Goal: Information Seeking & Learning: Learn about a topic

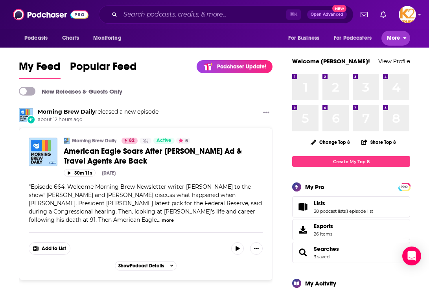
click at [237, 35] on span "More" at bounding box center [393, 38] width 13 height 11
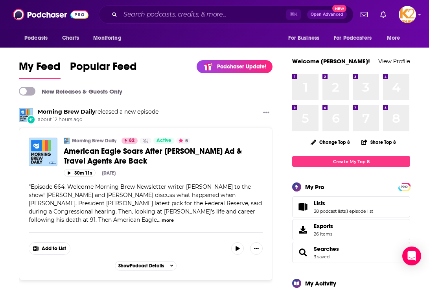
click at [160, 63] on div "My Feed Popular Feed Podchaser Update! See What's New" at bounding box center [146, 69] width 254 height 22
click at [237, 203] on span "Lists" at bounding box center [319, 203] width 11 height 7
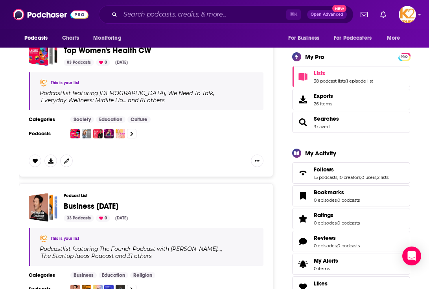
scroll to position [139, 0]
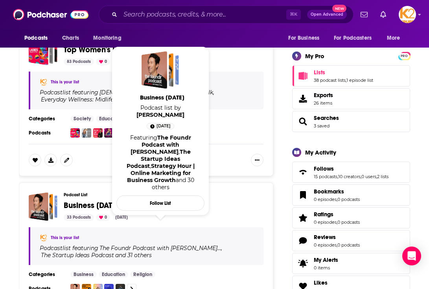
click at [78, 203] on span "Business [DATE]" at bounding box center [91, 206] width 55 height 10
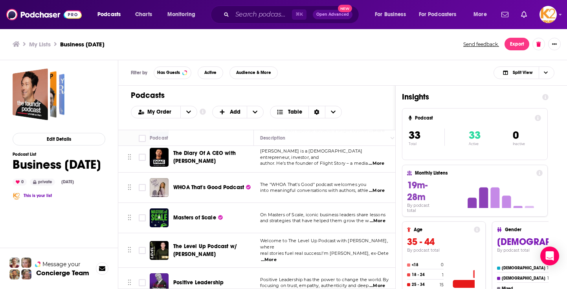
scroll to position [485, 0]
click at [237, 190] on span "...More" at bounding box center [377, 190] width 16 height 6
click at [223, 201] on td "WHOA That's Good Podcast" at bounding box center [202, 187] width 104 height 30
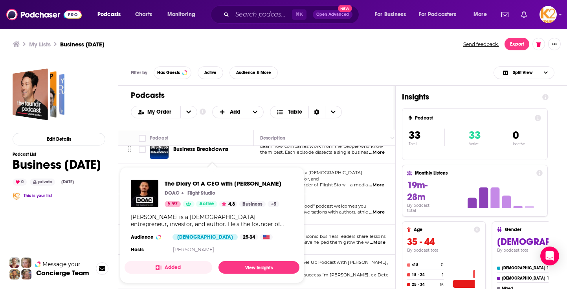
scroll to position [462, 0]
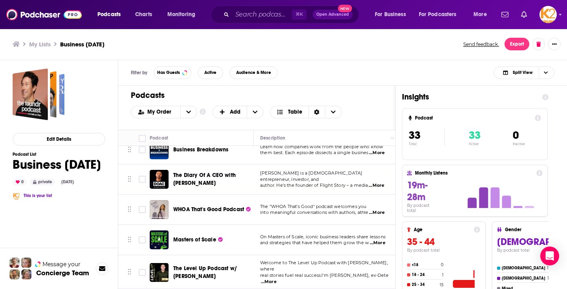
click at [214, 174] on span "The Diary Of A CEO with [PERSON_NAME]" at bounding box center [204, 179] width 63 height 15
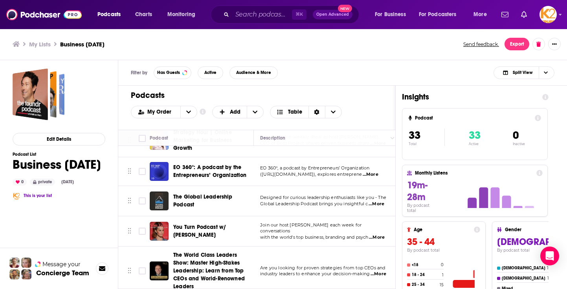
scroll to position [336, 0]
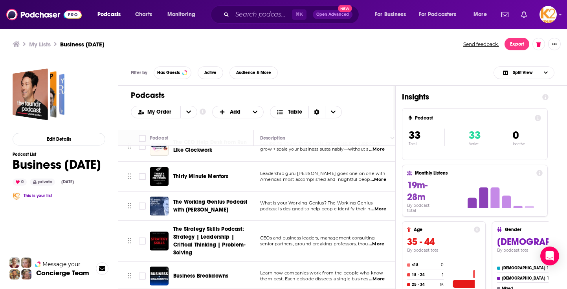
click at [237, 102] on div "Podcasts Add My Order Customize Your List Order Select the “My Order” sort and …" at bounding box center [256, 108] width 277 height 44
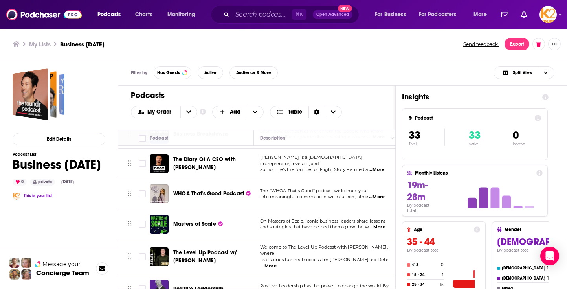
scroll to position [480, 0]
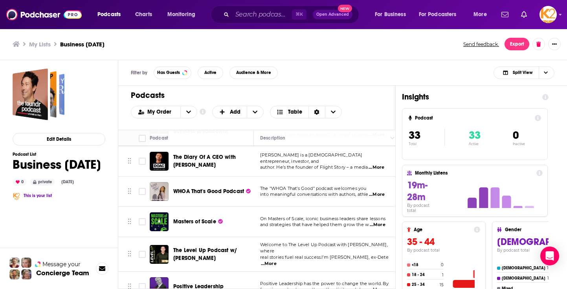
click at [237, 164] on span "...More" at bounding box center [377, 167] width 16 height 6
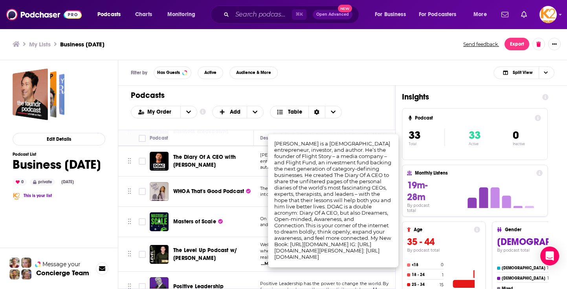
drag, startPoint x: 275, startPoint y: 141, endPoint x: 298, endPoint y: 169, distance: 36.6
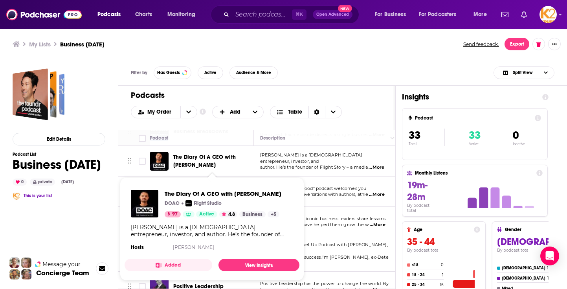
drag, startPoint x: 172, startPoint y: 156, endPoint x: 214, endPoint y: 166, distance: 43.8
click at [214, 166] on div "The Diary Of A CEO with [PERSON_NAME]" at bounding box center [202, 161] width 105 height 19
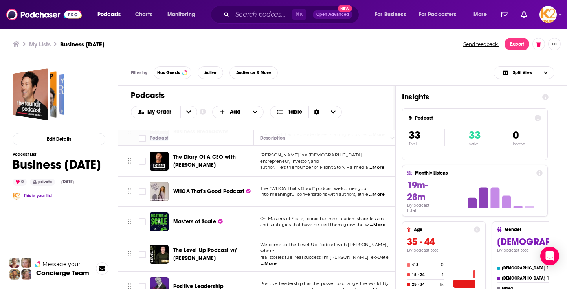
copy span "The Diary Of A CEO with [PERSON_NAME]"
click at [237, 166] on span "...More" at bounding box center [377, 167] width 16 height 6
drag, startPoint x: 274, startPoint y: 140, endPoint x: 307, endPoint y: 159, distance: 37.8
drag, startPoint x: 262, startPoint y: 156, endPoint x: 387, endPoint y: 168, distance: 124.8
click at [237, 168] on td "Steven Bartlett is a British entrepreneur, investor, and author. He’s the found…" at bounding box center [326, 161] width 145 height 30
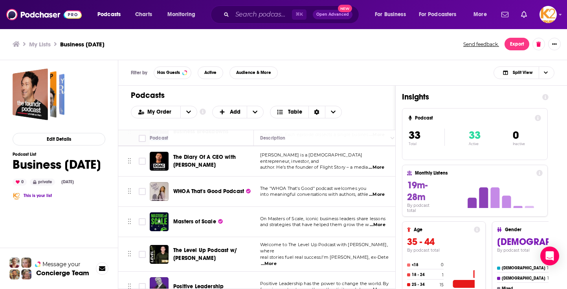
copy div "Steven Bartlett is a British entrepreneur, investor, and author. He’s the found…"
click at [237, 157] on span "[PERSON_NAME] is a [DEMOGRAPHIC_DATA] entrepreneur, investor, and" at bounding box center [311, 158] width 102 height 12
click at [237, 164] on span "...More" at bounding box center [377, 167] width 16 height 6
drag, startPoint x: 277, startPoint y: 144, endPoint x: 289, endPoint y: 168, distance: 26.7
click at [237, 175] on td "Steven Bartlett is a British entrepreneur, investor, and author. He’s the found…" at bounding box center [326, 161] width 145 height 30
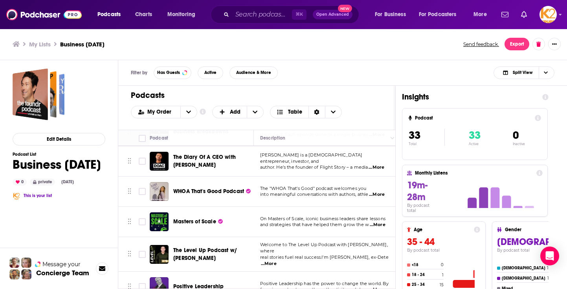
click at [237, 164] on span "...More" at bounding box center [377, 167] width 16 height 6
drag, startPoint x: 275, startPoint y: 144, endPoint x: 282, endPoint y: 151, distance: 10.6
click at [237, 175] on td "Steven Bartlett is a British entrepreneur, investor, and author. He’s the found…" at bounding box center [326, 161] width 145 height 30
click at [237, 164] on span "...More" at bounding box center [377, 167] width 16 height 6
drag, startPoint x: 305, startPoint y: 239, endPoint x: 304, endPoint y: 228, distance: 11.0
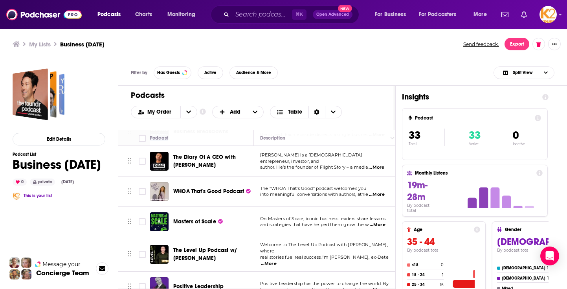
click at [237, 164] on span "...More" at bounding box center [377, 167] width 16 height 6
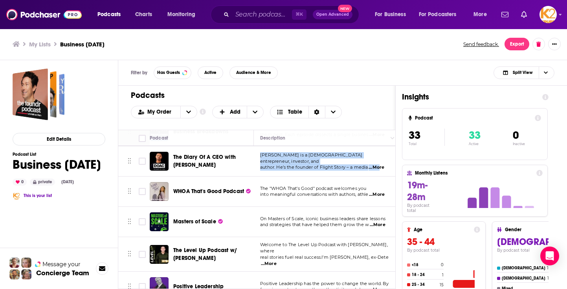
drag, startPoint x: 281, startPoint y: 146, endPoint x: 380, endPoint y: 161, distance: 99.8
click at [237, 164] on span "...More" at bounding box center [377, 167] width 16 height 6
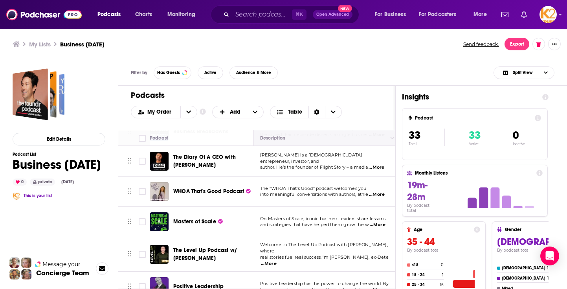
drag, startPoint x: 277, startPoint y: 144, endPoint x: 307, endPoint y: 145, distance: 29.9
click at [216, 161] on span "The Diary Of A CEO with [PERSON_NAME]" at bounding box center [212, 161] width 78 height 16
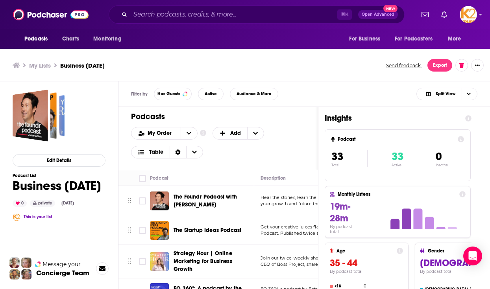
click at [237, 116] on icon at bounding box center [468, 118] width 6 height 6
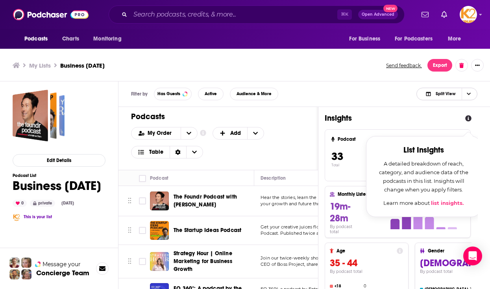
click at [237, 94] on span "Split View" at bounding box center [445, 94] width 20 height 4
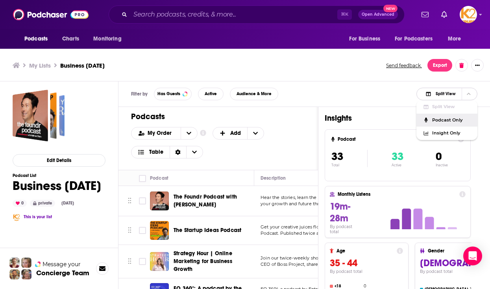
click at [237, 118] on span "Podcast Only" at bounding box center [451, 120] width 39 height 4
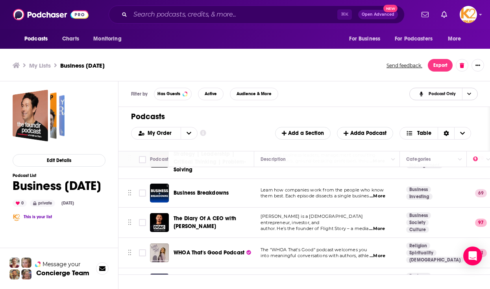
scroll to position [460, 0]
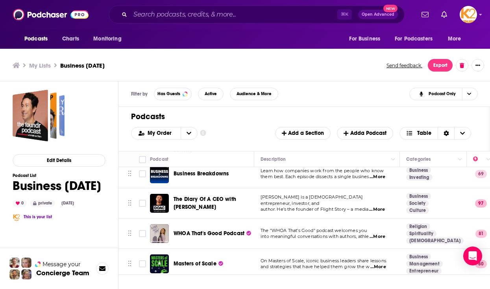
drag, startPoint x: 262, startPoint y: 203, endPoint x: 372, endPoint y: 207, distance: 110.6
click at [237, 207] on div "Steven Bartlett is a British entrepreneur, investor, and author. He’s the found…" at bounding box center [326, 203] width 133 height 18
click at [237, 206] on span "...More" at bounding box center [377, 209] width 16 height 6
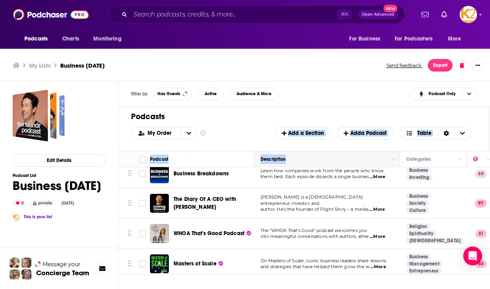
drag, startPoint x: 276, startPoint y: 142, endPoint x: 309, endPoint y: 167, distance: 40.7
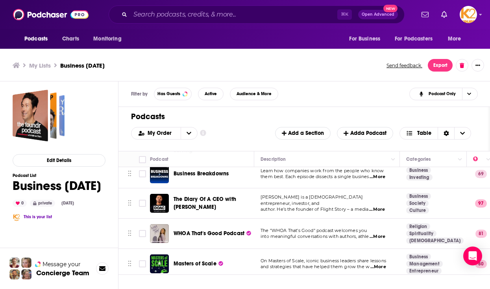
click at [237, 208] on span "author. He’s the founder of Flight Story – a media" at bounding box center [314, 209] width 108 height 6
click at [237, 207] on span "...More" at bounding box center [377, 209] width 16 height 6
drag, startPoint x: 307, startPoint y: 237, endPoint x: 294, endPoint y: 214, distance: 26.7
click at [237, 206] on span "author. He’s the founder of Flight Story – a media" at bounding box center [314, 209] width 108 height 6
click at [237, 208] on span "...More" at bounding box center [377, 209] width 16 height 6
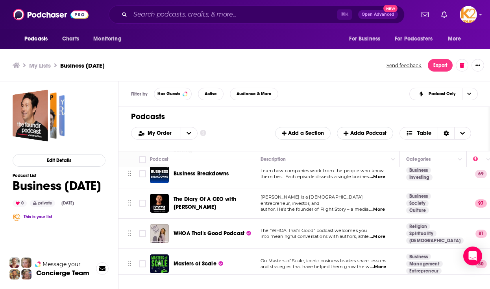
click at [237, 208] on span "...More" at bounding box center [377, 209] width 16 height 6
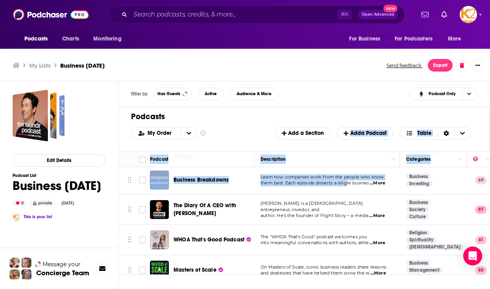
drag, startPoint x: 285, startPoint y: 147, endPoint x: 354, endPoint y: 191, distance: 81.8
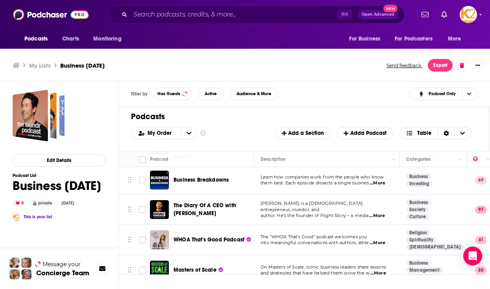
click at [237, 208] on span "[PERSON_NAME] is a [DEMOGRAPHIC_DATA] entrepreneur, investor, and" at bounding box center [311, 207] width 102 height 12
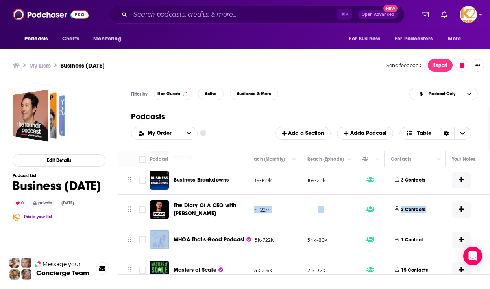
scroll to position [453, 282]
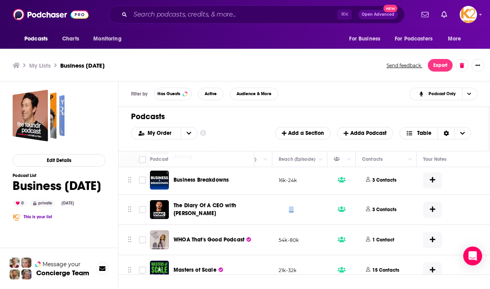
drag, startPoint x: 259, startPoint y: 205, endPoint x: 296, endPoint y: 215, distance: 38.3
click at [237, 215] on tr "The Diary Of A CEO with Steven Bartlett Steven Bartlett is a British entreprene…" at bounding box center [208, 210] width 743 height 30
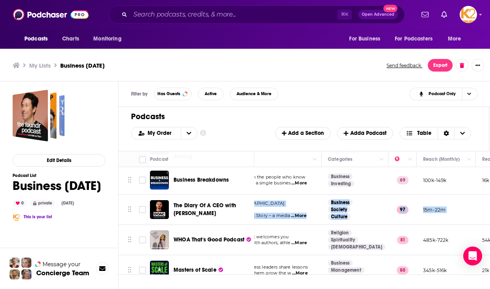
scroll to position [453, 0]
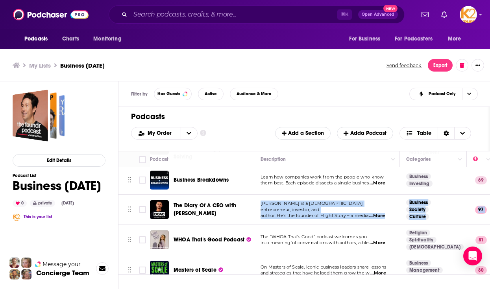
copy tr "Steven Bartlett is a British entrepreneur, investor, and author. He’s the found…"
click at [237, 220] on td "Steven Bartlett is a British entrepreneur, investor, and author. He’s the found…" at bounding box center [326, 210] width 145 height 30
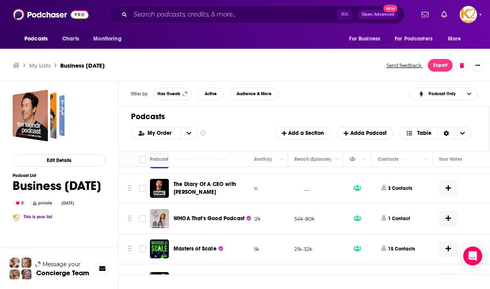
scroll to position [475, 322]
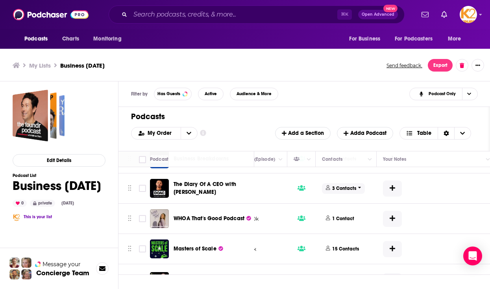
click at [237, 191] on span "3 Contacts" at bounding box center [343, 188] width 43 height 11
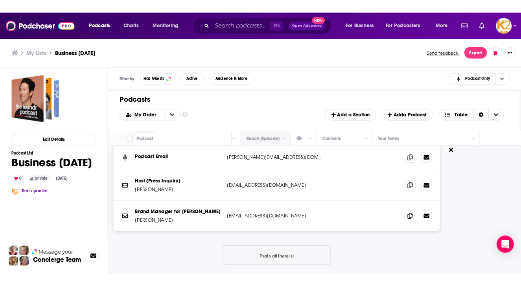
scroll to position [519, 289]
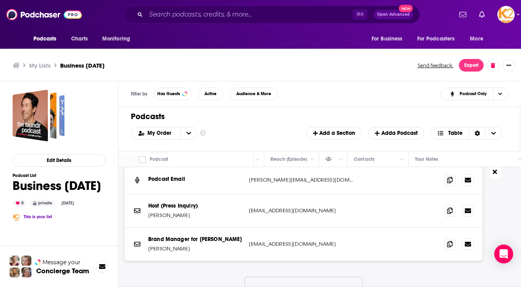
click at [237, 175] on button at bounding box center [495, 172] width 12 height 13
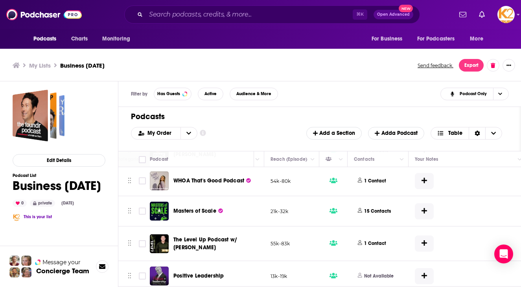
scroll to position [510, 289]
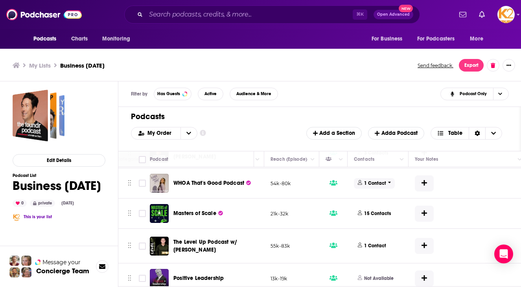
click at [237, 184] on p "1 Contact" at bounding box center [375, 183] width 22 height 7
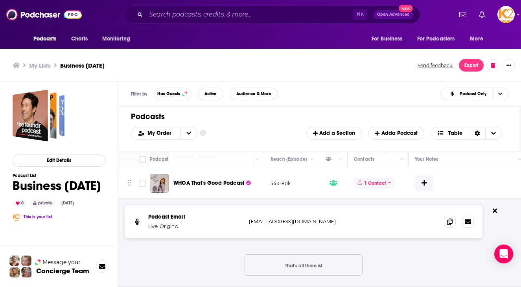
click at [237, 186] on p "1 Contact" at bounding box center [375, 183] width 22 height 7
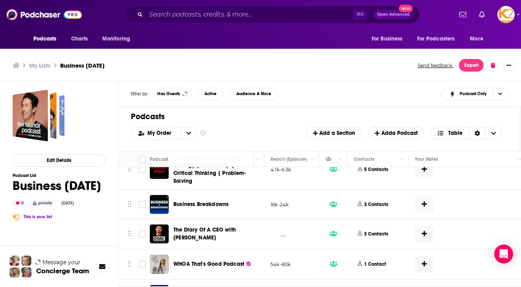
scroll to position [428, 289]
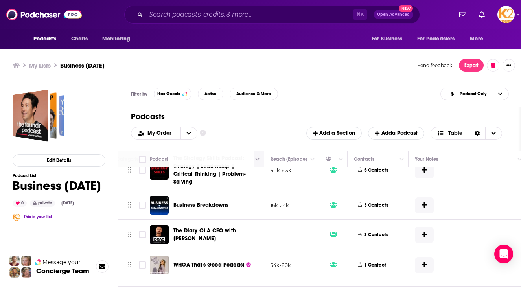
click at [237, 159] on icon "Column Actions" at bounding box center [258, 159] width 4 height 5
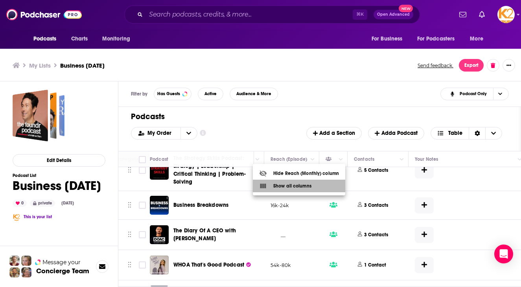
click at [237, 184] on div "Show all columns" at bounding box center [285, 186] width 52 height 8
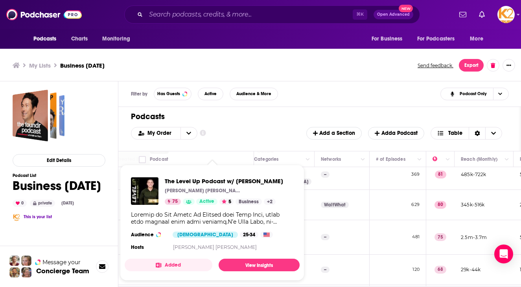
scroll to position [2, 0]
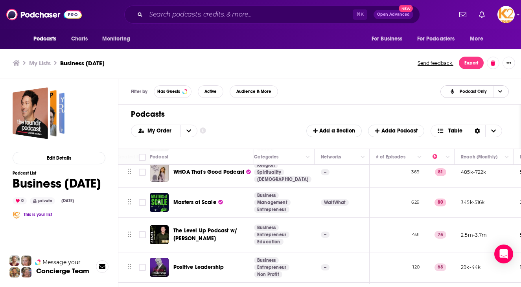
click at [237, 92] on span "Choose View" at bounding box center [499, 92] width 13 height 12
click at [237, 120] on span "Podcast Only" at bounding box center [479, 118] width 46 height 4
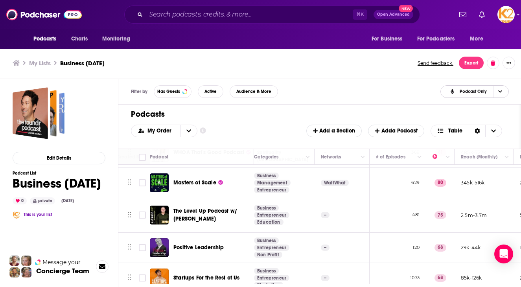
scroll to position [538, 289]
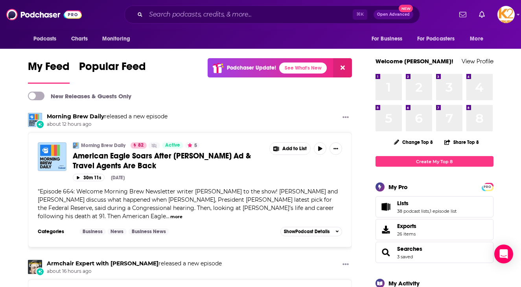
click at [237, 208] on span "Lists 38 podcast lists , 1 episode list" at bounding box center [426, 207] width 59 height 14
click at [237, 204] on span "Lists" at bounding box center [402, 203] width 11 height 7
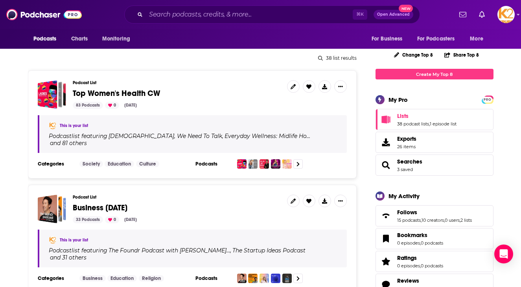
scroll to position [96, 0]
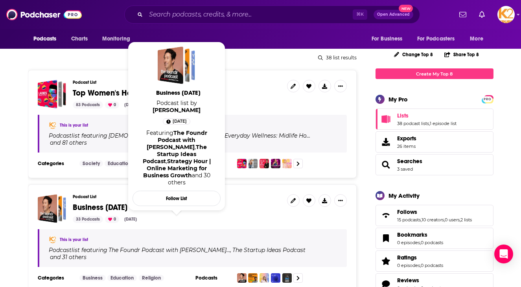
click at [127, 203] on span "Business [DATE]" at bounding box center [100, 208] width 55 height 10
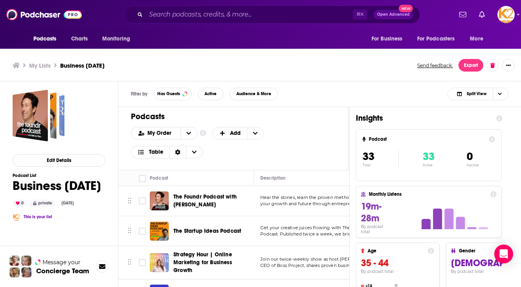
scroll to position [4, 0]
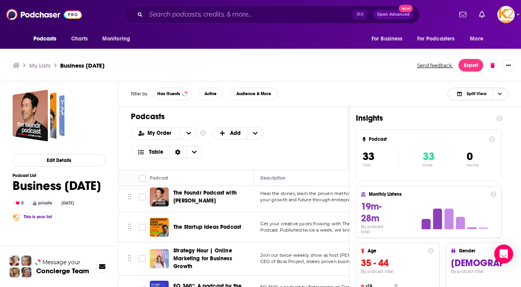
click at [237, 98] on span "Choose View" at bounding box center [499, 94] width 13 height 12
click at [237, 120] on span "Podcast Only" at bounding box center [482, 120] width 39 height 4
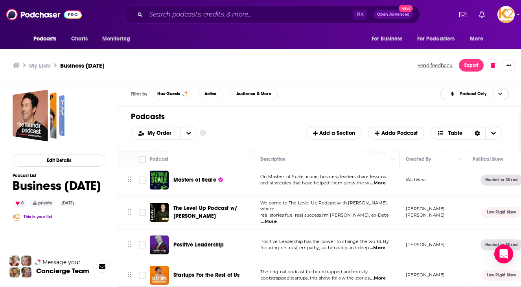
scroll to position [549, 0]
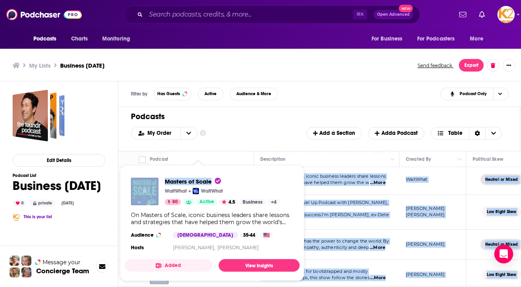
drag, startPoint x: 172, startPoint y: 179, endPoint x: 213, endPoint y: 179, distance: 40.9
click at [213, 179] on div "Podcasts Charts Monitoring ⌘ K Open Advanced New For Business For Podcasters Mo…" at bounding box center [260, 144] width 521 height 289
click at [213, 179] on span "Masters of Scale" at bounding box center [193, 181] width 56 height 7
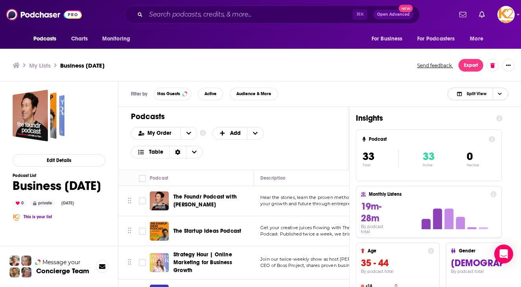
click at [237, 95] on span "Split View" at bounding box center [471, 93] width 43 height 11
click at [237, 122] on div "Podcast Only" at bounding box center [477, 120] width 61 height 13
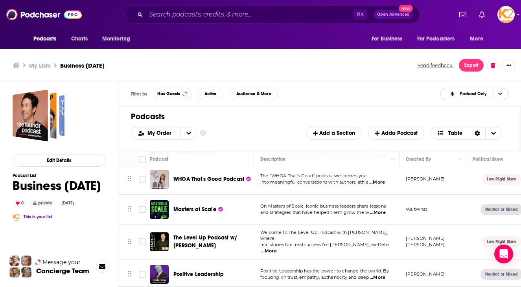
scroll to position [521, 0]
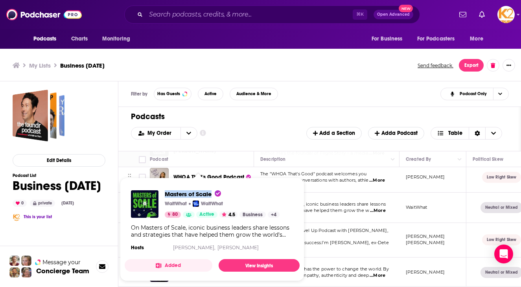
drag, startPoint x: 162, startPoint y: 193, endPoint x: 212, endPoint y: 195, distance: 49.2
click at [212, 195] on div "Masters of Scale WaitWhat WaitWhat 80 Active 4.5 Business + 4" at bounding box center [205, 204] width 149 height 28
copy span "Masters of Scale"
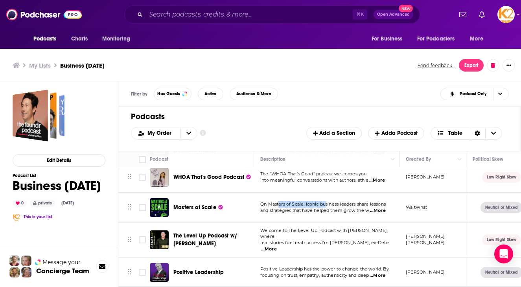
drag, startPoint x: 288, startPoint y: 207, endPoint x: 278, endPoint y: 197, distance: 13.6
click at [237, 206] on span "On Masters of Scale, iconic business leaders share lessons" at bounding box center [322, 204] width 125 height 6
click at [237, 198] on td "On Masters of Scale, iconic business leaders share lessons and strategies that …" at bounding box center [326, 208] width 145 height 30
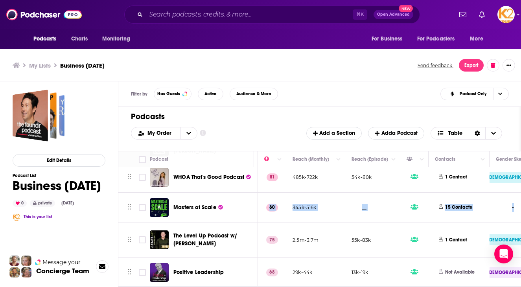
scroll to position [521, 475]
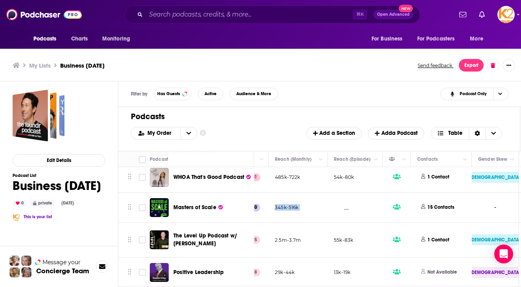
drag, startPoint x: 259, startPoint y: 202, endPoint x: 334, endPoint y: 207, distance: 75.3
click at [237, 207] on tr "Masters of Scale On Masters of Scale, iconic business leaders share lessons and…" at bounding box center [330, 208] width 1375 height 30
copy tr "On Masters of Scale, iconic business leaders share lessons and strategies that …"
click at [237, 217] on td "345k-516k" at bounding box center [298, 208] width 59 height 30
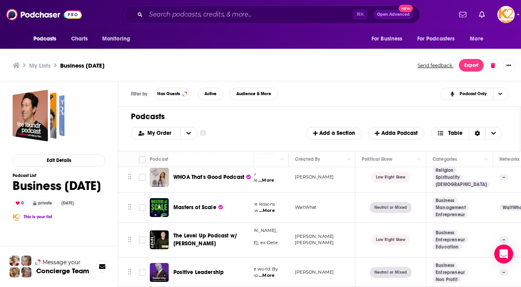
scroll to position [521, 125]
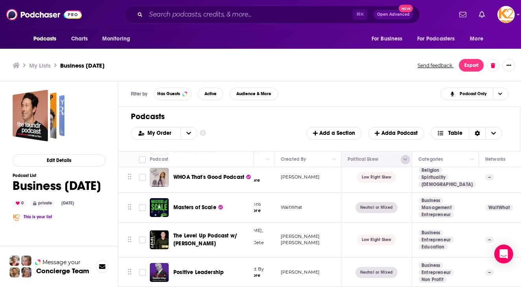
click at [237, 156] on button "Column Actions" at bounding box center [405, 159] width 9 height 9
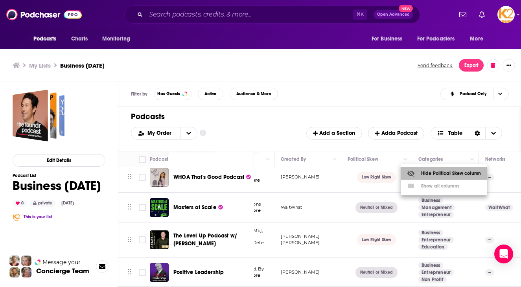
click at [237, 174] on div at bounding box center [414, 173] width 14 height 8
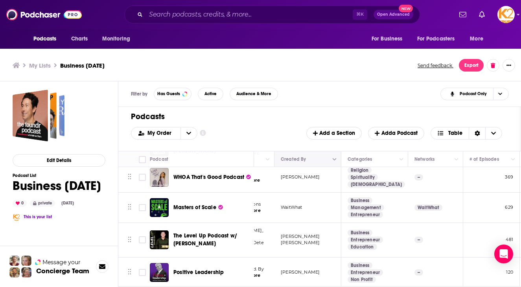
click at [237, 160] on icon "Column Actions" at bounding box center [335, 159] width 4 height 2
click at [237, 171] on div "Hide Created By column" at bounding box center [370, 173] width 68 height 8
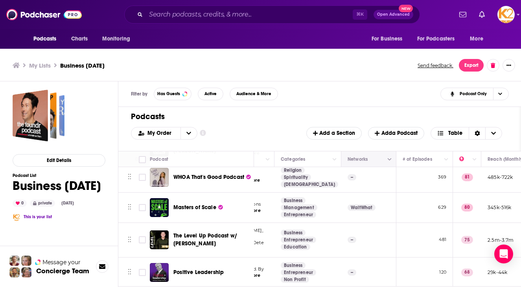
click at [237, 160] on icon "Column Actions" at bounding box center [390, 159] width 4 height 5
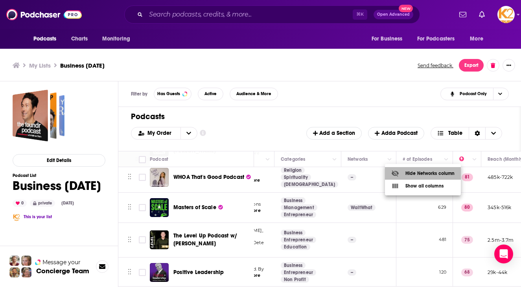
click at [237, 171] on icon at bounding box center [395, 174] width 7 height 6
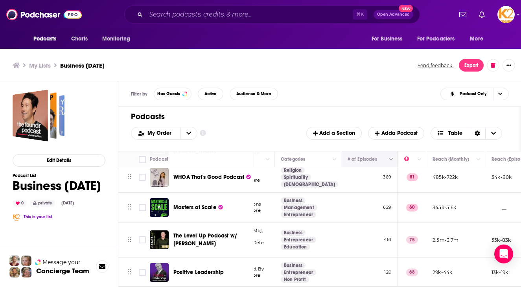
click at [237, 161] on button "Column Actions" at bounding box center [391, 159] width 9 height 9
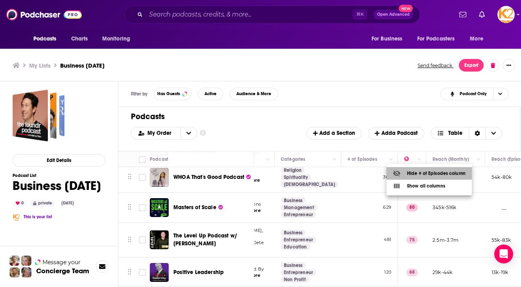
click at [237, 171] on li "Hide # of Episodes column" at bounding box center [429, 173] width 85 height 13
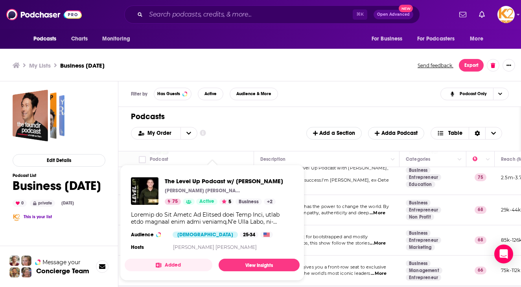
scroll to position [584, 0]
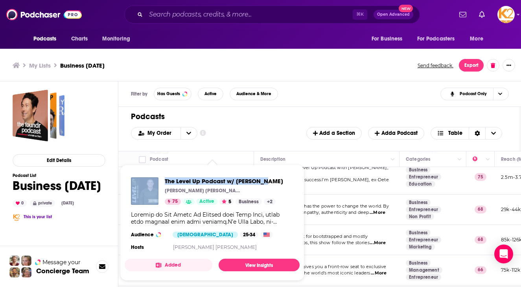
drag, startPoint x: 287, startPoint y: 181, endPoint x: 156, endPoint y: 181, distance: 130.9
click at [156, 181] on div "The Level Up Podcast w/ Paul Alex Paul Alex Espinoza 75 Active 5 Business + 2 A…" at bounding box center [212, 215] width 175 height 88
copy div "The Level Up Podcast w/ [PERSON_NAME]"
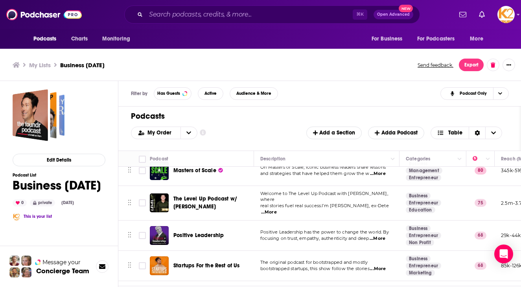
scroll to position [551, 0]
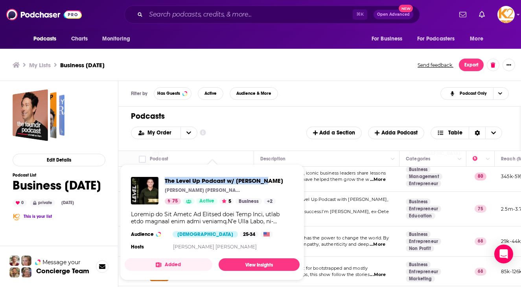
drag, startPoint x: 164, startPoint y: 177, endPoint x: 266, endPoint y: 183, distance: 102.4
click at [237, 183] on div "The Level Up Podcast w/ Paul Alex Paul Alex Espinoza 75 Active 5 Business + 2" at bounding box center [207, 191] width 152 height 28
copy span "The Level Up Podcast w/ [PERSON_NAME]"
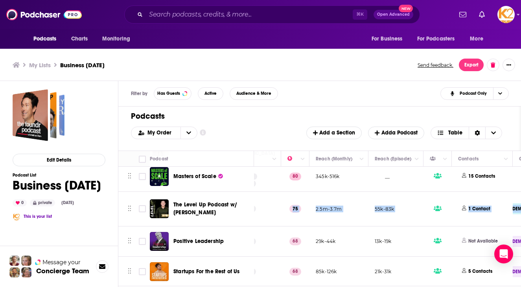
scroll to position [551, 253]
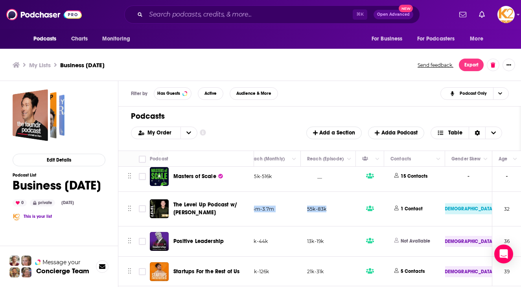
drag, startPoint x: 258, startPoint y: 203, endPoint x: 325, endPoint y: 208, distance: 66.6
click at [237, 208] on tr "The Level Up Podcast w/ Paul Alex Welcome to The Level Up Podcast with Paul Ale…" at bounding box center [429, 209] width 1126 height 35
copy tr "Welcome to The Level Up Podcast with Paul Alex, where real stories fuel real su…"
click at [237, 203] on td "55k-83k" at bounding box center [328, 209] width 55 height 35
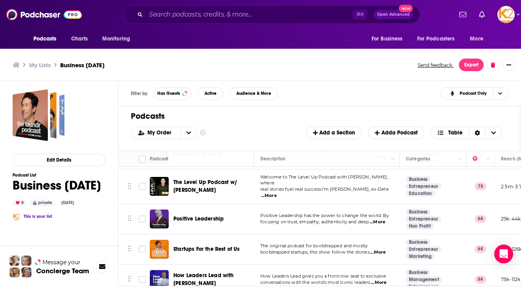
scroll to position [571, 0]
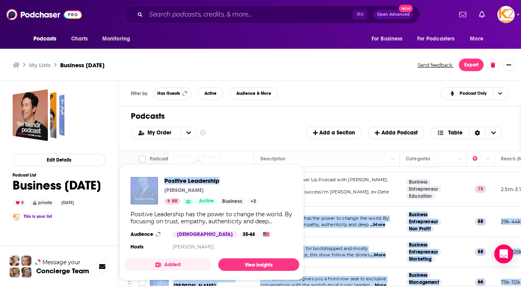
drag, startPoint x: 234, startPoint y: 219, endPoint x: 224, endPoint y: 179, distance: 41.5
click at [224, 179] on div "Podcasts Charts Monitoring ⌘ K Open Advanced New For Business For Podcasters Mo…" at bounding box center [260, 144] width 521 height 289
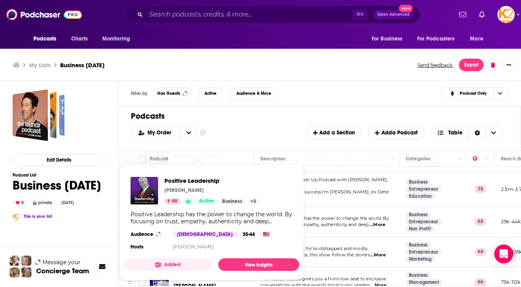
click at [233, 151] on th "Podcast" at bounding box center [202, 159] width 104 height 16
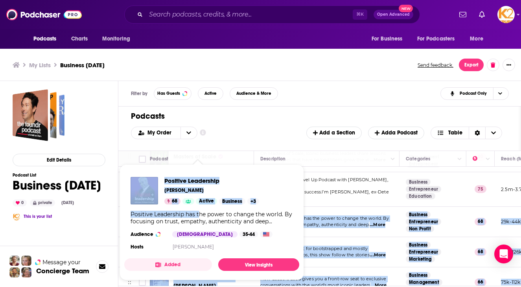
drag, startPoint x: 226, startPoint y: 216, endPoint x: 201, endPoint y: 213, distance: 26.1
click at [201, 213] on div "Podcasts Charts Monitoring ⌘ K Open Advanced New For Business For Podcasters Mo…" at bounding box center [260, 144] width 521 height 289
click at [227, 183] on span "Positive Leadership" at bounding box center [211, 180] width 95 height 7
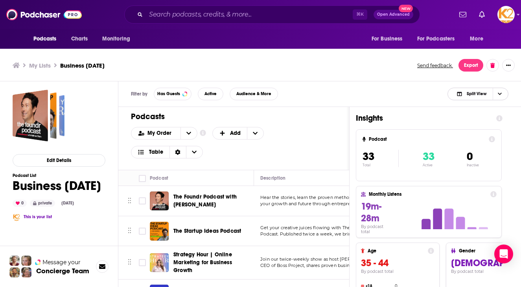
click at [237, 97] on span "Choose View" at bounding box center [499, 94] width 13 height 12
click at [237, 116] on div "Podcast Only" at bounding box center [477, 120] width 61 height 13
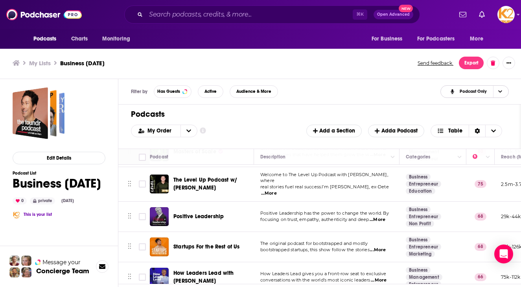
scroll to position [581, 0]
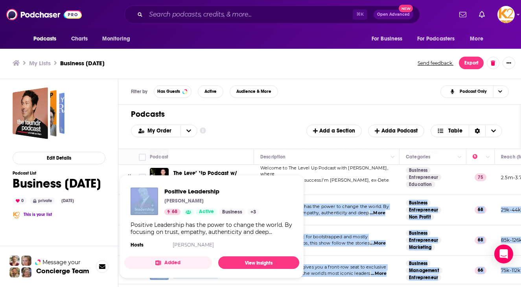
drag, startPoint x: 231, startPoint y: 205, endPoint x: 157, endPoint y: 186, distance: 76.0
click at [151, 186] on div "Podcasts Charts Monitoring ⌘ K Open Advanced New For Business For Podcasters Mo…" at bounding box center [260, 142] width 521 height 289
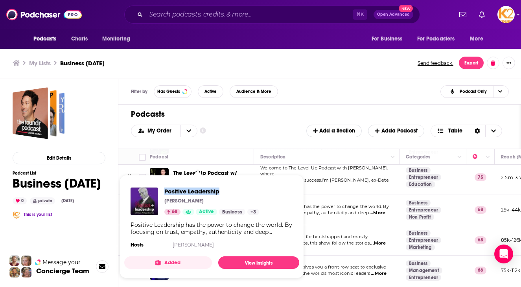
drag, startPoint x: 163, startPoint y: 192, endPoint x: 225, endPoint y: 192, distance: 61.7
click at [225, 192] on div "Positive Leadership Jean-Philippe Courtois 68 Active Business + 3" at bounding box center [195, 202] width 129 height 28
copy span "Positive Leadership"
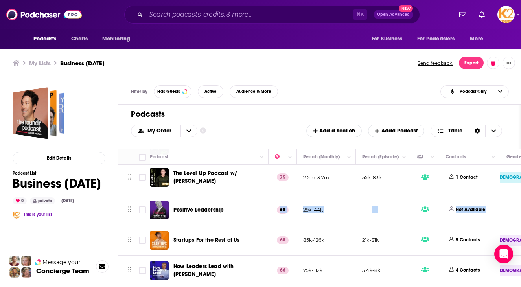
scroll to position [581, 199]
drag, startPoint x: 258, startPoint y: 199, endPoint x: 388, endPoint y: 208, distance: 129.7
click at [237, 208] on tr "Positive Leadership Positive Leadership has the power to change the world. By f…" at bounding box center [483, 210] width 1126 height 30
copy tr "Positive Leadership has the power to change the world. By focusing on trust, em…"
click at [237, 200] on td "29k-44k" at bounding box center [325, 210] width 59 height 30
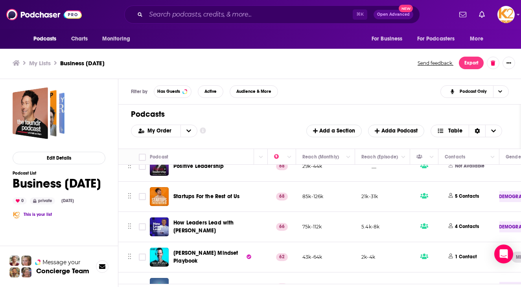
scroll to position [633, 199]
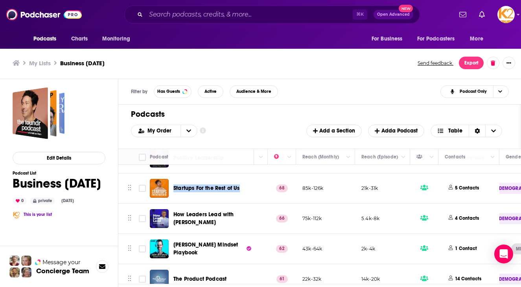
drag, startPoint x: 246, startPoint y: 187, endPoint x: 172, endPoint y: 184, distance: 73.6
click at [172, 184] on div "Startups For the Rest of Us" at bounding box center [202, 188] width 105 height 19
click at [237, 186] on td "Business Entrepreneur Marketing" at bounding box center [234, 188] width 67 height 30
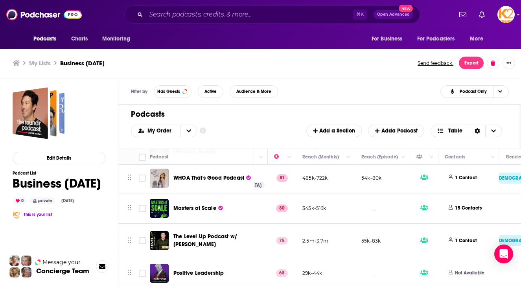
scroll to position [571, 199]
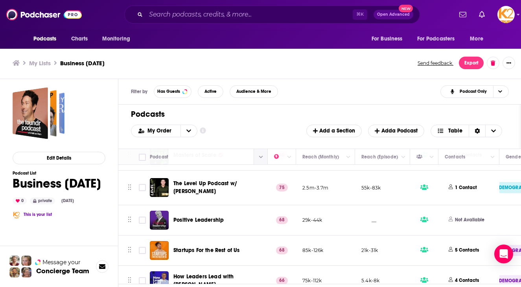
click at [237, 153] on button "Column Actions" at bounding box center [260, 157] width 9 height 9
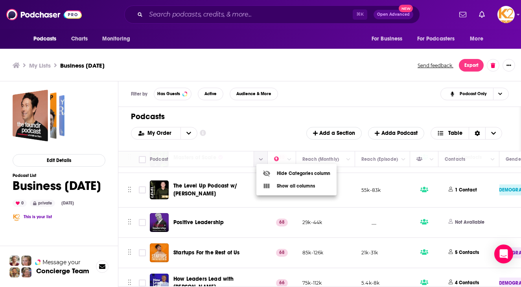
scroll to position [0, 0]
click at [237, 186] on icon at bounding box center [267, 186] width 6 height 5
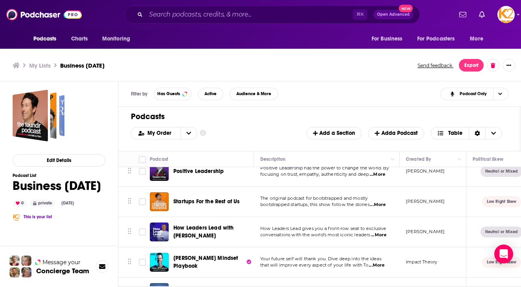
scroll to position [622, 0]
click at [237, 160] on icon "Column Actions" at bounding box center [460, 159] width 4 height 2
click at [237, 175] on div "Hide Created By column" at bounding box center [474, 173] width 68 height 8
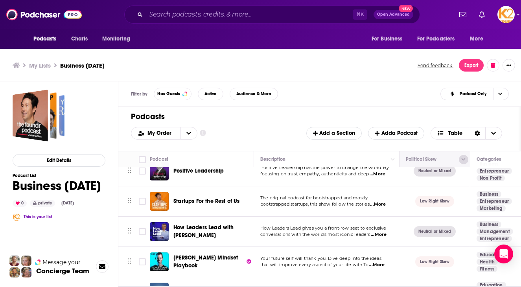
click at [237, 162] on button "Column Actions" at bounding box center [463, 159] width 9 height 9
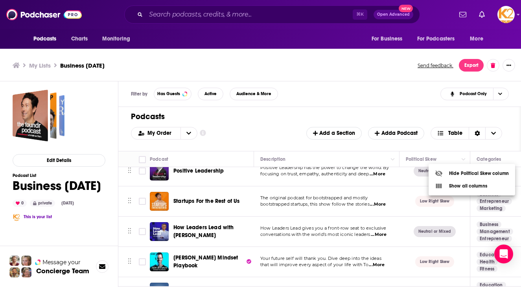
click at [237, 175] on div "Hide Political Skew column" at bounding box center [472, 173] width 74 height 8
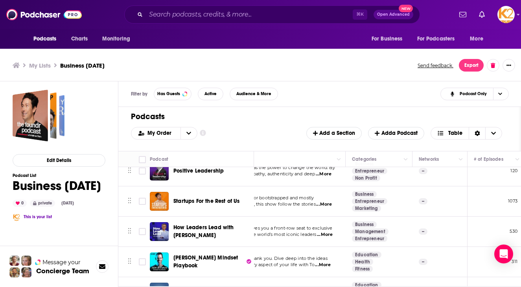
scroll to position [622, 106]
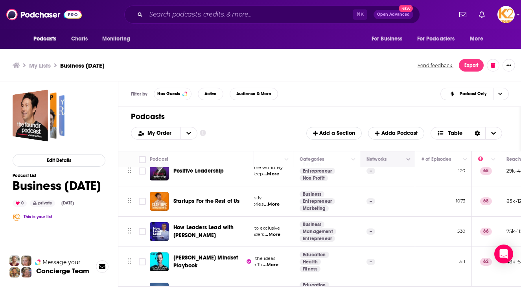
click at [237, 160] on button "Column Actions" at bounding box center [408, 159] width 9 height 9
click at [237, 172] on icon at bounding box center [414, 173] width 8 height 8
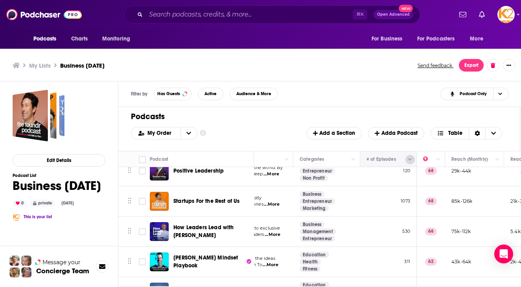
click at [237, 160] on icon "Column Actions" at bounding box center [410, 159] width 4 height 5
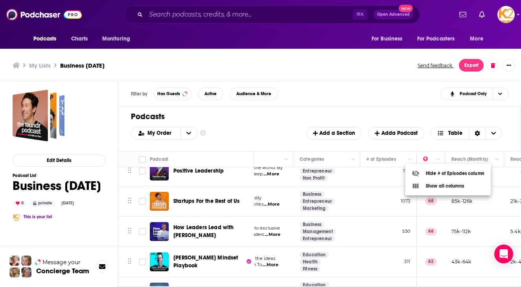
click at [237, 170] on icon at bounding box center [416, 173] width 8 height 8
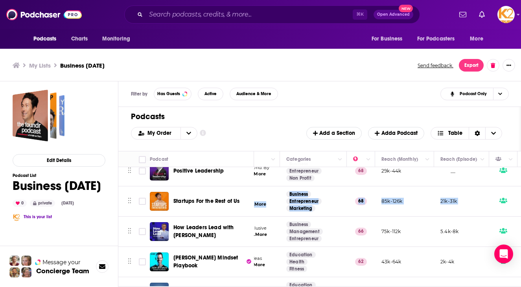
scroll to position [622, 128]
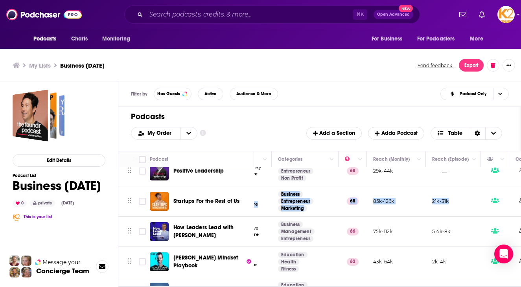
drag, startPoint x: 260, startPoint y: 190, endPoint x: 453, endPoint y: 203, distance: 193.1
click at [237, 220] on td "Business Management Entrepreneur" at bounding box center [305, 232] width 67 height 30
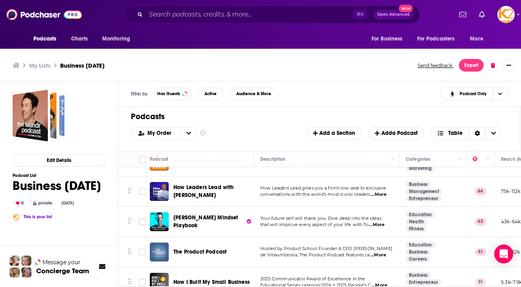
scroll to position [658, 0]
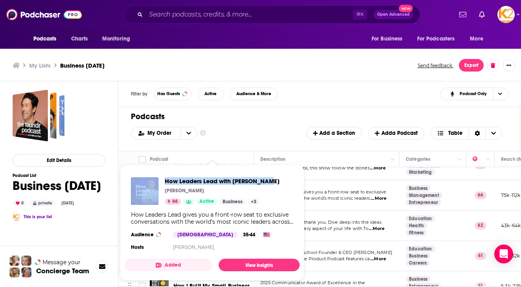
drag, startPoint x: 272, startPoint y: 182, endPoint x: 159, endPoint y: 182, distance: 113.2
click at [159, 182] on div "How Leaders Lead with David Novak David Novak 66 Active Business + 3 How Leader…" at bounding box center [212, 215] width 175 height 88
drag, startPoint x: 273, startPoint y: 181, endPoint x: 166, endPoint y: 181, distance: 107.3
click at [166, 181] on div "How Leaders Lead with David Novak David Novak 66 Active Business + 3 How Leader…" at bounding box center [212, 215] width 175 height 88
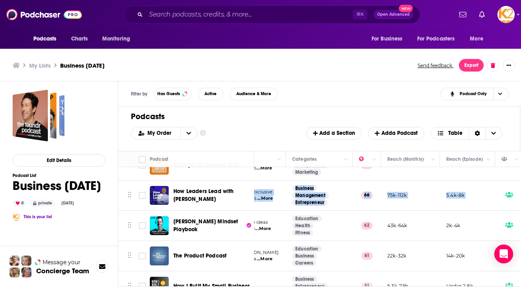
scroll to position [658, 126]
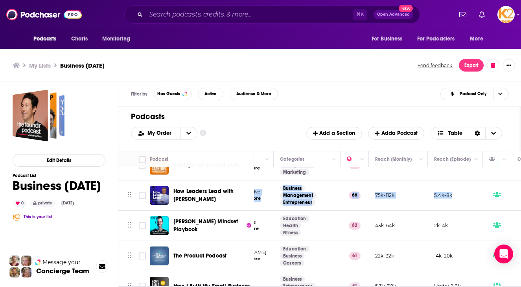
drag, startPoint x: 259, startPoint y: 184, endPoint x: 455, endPoint y: 197, distance: 197.0
click at [237, 211] on td "Education Health Fitness" at bounding box center [307, 226] width 67 height 30
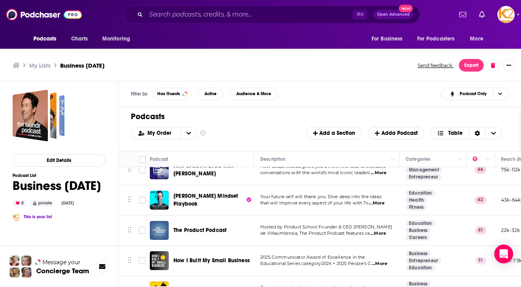
scroll to position [692, 0]
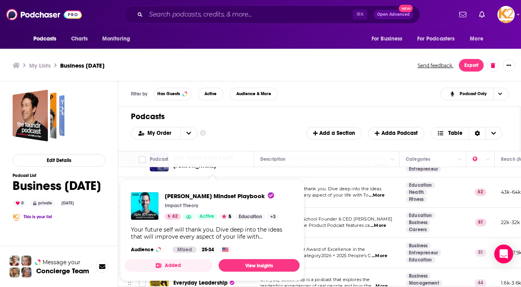
click at [237, 200] on td "Your future self will thank you. Dive deep into the ideas that will improve eve…" at bounding box center [326, 192] width 145 height 30
drag, startPoint x: 162, startPoint y: 195, endPoint x: 242, endPoint y: 201, distance: 80.4
click at [237, 201] on div "Tom Bilyeu's Mindset Playbook Impact Theory 62 Active 5 Education + 3" at bounding box center [205, 206] width 148 height 28
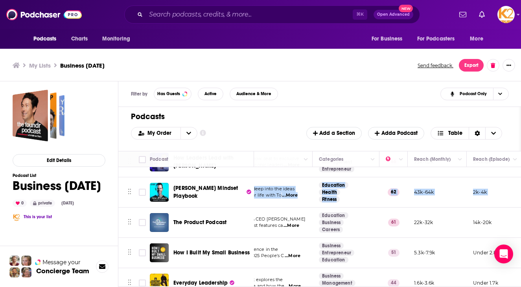
scroll to position [692, 133]
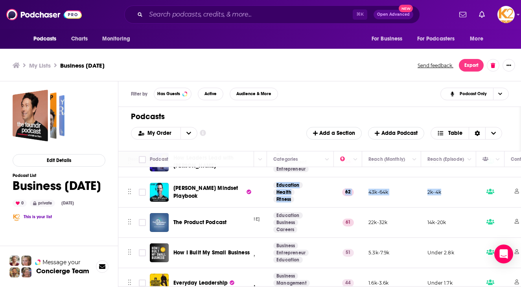
drag, startPoint x: 260, startPoint y: 179, endPoint x: 451, endPoint y: 193, distance: 191.6
click at [237, 186] on td "Education Health Fitness" at bounding box center [300, 192] width 67 height 30
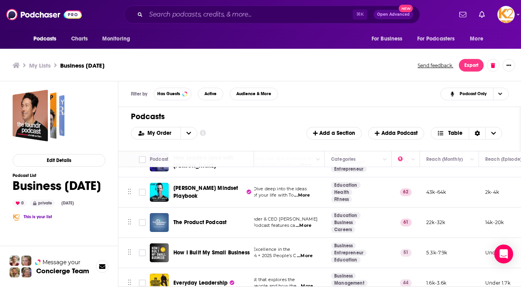
scroll to position [692, 0]
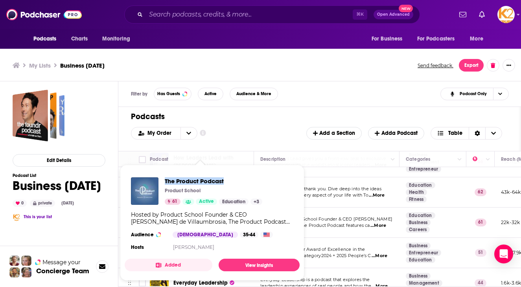
drag, startPoint x: 230, startPoint y: 185, endPoint x: 164, endPoint y: 180, distance: 66.6
click at [164, 180] on div "The Product Podcast Product School 61 Active Education + 3" at bounding box center [196, 191] width 131 height 28
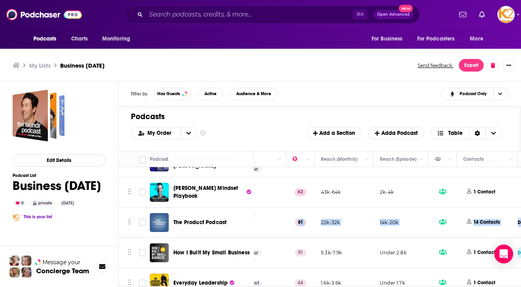
scroll to position [692, 212]
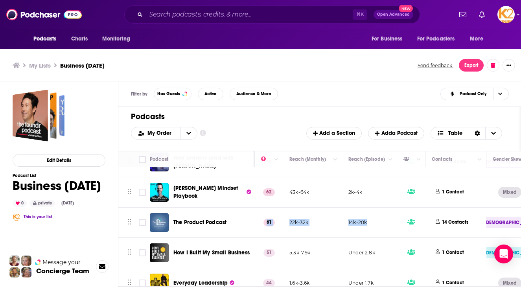
drag, startPoint x: 255, startPoint y: 211, endPoint x: 378, endPoint y: 217, distance: 123.2
click at [237, 217] on tr "The Product Podcast Hosted by Product School Founder & CEO Carlos Gonzalez de V…" at bounding box center [470, 223] width 1126 height 30
click at [237, 211] on td "22k-32k" at bounding box center [312, 223] width 59 height 30
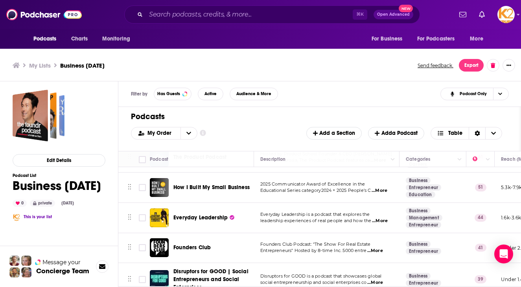
scroll to position [758, 0]
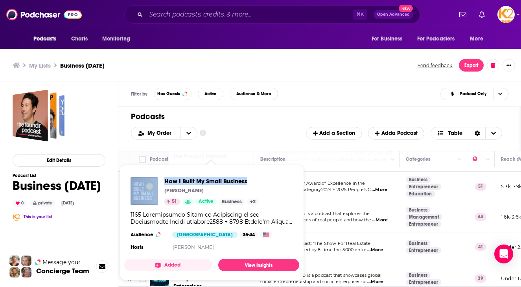
drag, startPoint x: 275, startPoint y: 182, endPoint x: 158, endPoint y: 182, distance: 116.8
click at [158, 182] on div "How I Built My Small Business Anne McGinty 51 Active Business + 2 Audience Fema…" at bounding box center [211, 215] width 175 height 88
drag, startPoint x: 162, startPoint y: 181, endPoint x: 268, endPoint y: 185, distance: 105.8
click at [237, 185] on div "How I Built My Small Business Anne McGinty 51 Active Business + 2 Audience Fema…" at bounding box center [211, 215] width 175 height 88
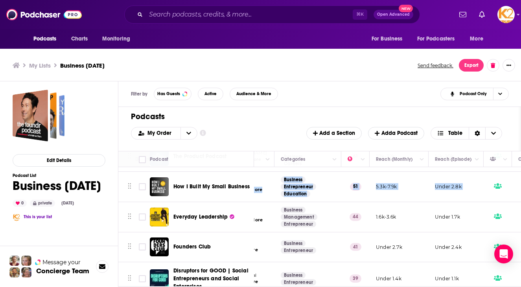
scroll to position [758, 130]
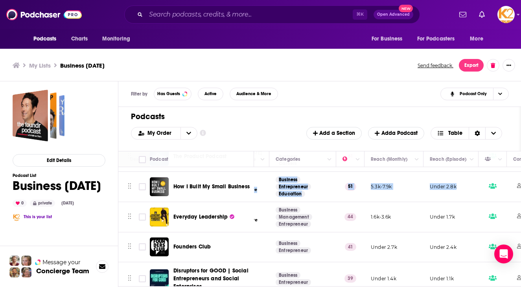
drag, startPoint x: 259, startPoint y: 174, endPoint x: 464, endPoint y: 188, distance: 205.0
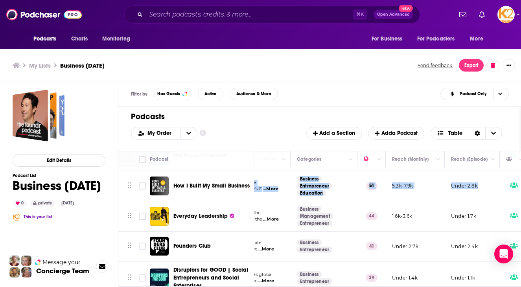
scroll to position [758, 0]
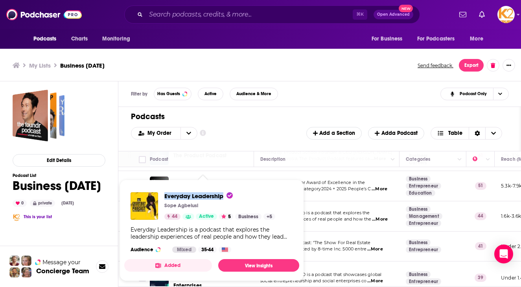
drag, startPoint x: 223, startPoint y: 201, endPoint x: 164, endPoint y: 196, distance: 60.0
click at [164, 196] on div "Everyday Leadership Sope Agbelusi 44 Active 5 Business + 5" at bounding box center [203, 206] width 145 height 28
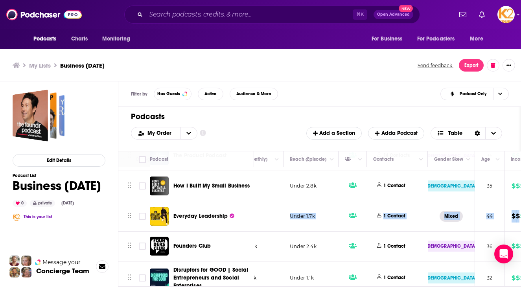
scroll to position [758, 273]
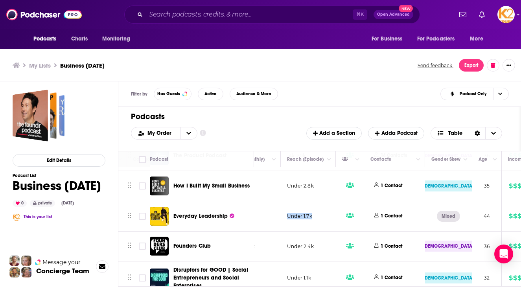
drag, startPoint x: 256, startPoint y: 204, endPoint x: 329, endPoint y: 212, distance: 73.6
click at [237, 212] on tr "Everyday Leadership Everyday Leadership is a podcast that explores the leadersh…" at bounding box center [408, 216] width 1126 height 30
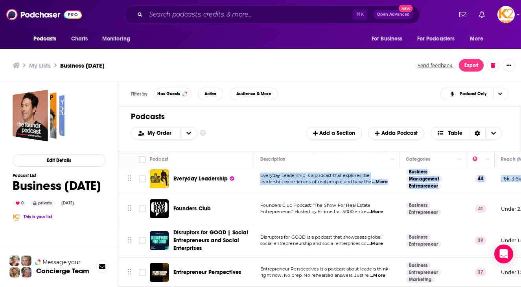
scroll to position [799, 0]
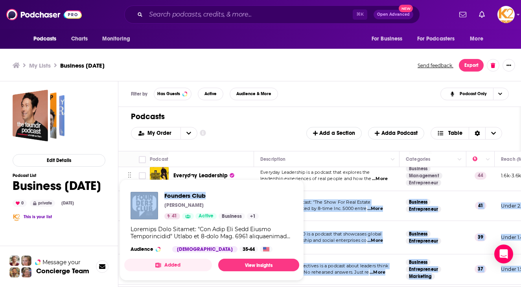
drag, startPoint x: 226, startPoint y: 200, endPoint x: 173, endPoint y: 200, distance: 53.1
click at [173, 200] on div "Podcasts Charts Monitoring ⌘ K Open Advanced New For Business For Podcasters Mo…" at bounding box center [260, 144] width 521 height 289
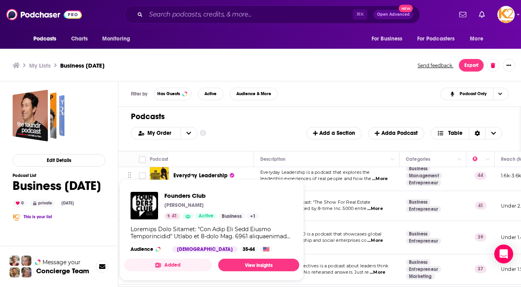
click at [214, 205] on div "[PERSON_NAME]" at bounding box center [211, 205] width 94 height 6
click at [236, 202] on div "[PERSON_NAME]" at bounding box center [211, 205] width 94 height 6
click at [237, 213] on div "Founders Club Oliver Graf 41 Active Business + 1 Audience Male 35-44" at bounding box center [211, 222] width 175 height 73
drag, startPoint x: 210, startPoint y: 200, endPoint x: 160, endPoint y: 199, distance: 50.7
click at [160, 200] on div "Founders Club Oliver Graf 41 Active Business + 1" at bounding box center [195, 206] width 128 height 28
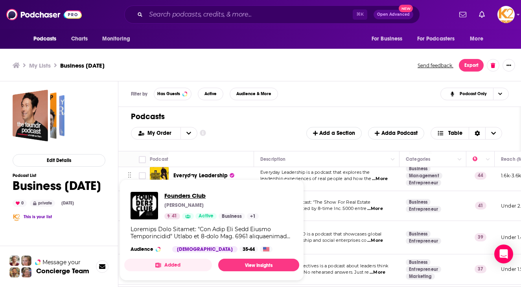
click at [208, 198] on span "Founders Club" at bounding box center [211, 195] width 94 height 7
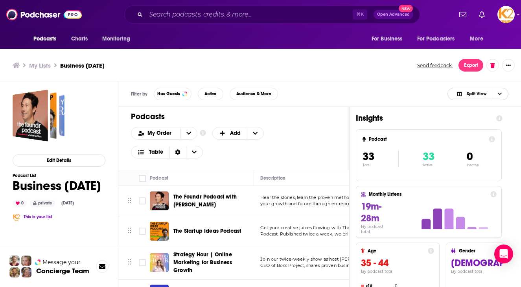
click at [237, 95] on span "Split View" at bounding box center [477, 94] width 20 height 4
click at [237, 119] on span "Podcast Only" at bounding box center [482, 120] width 39 height 4
click at [237, 94] on icon "Choose View" at bounding box center [500, 94] width 4 height 4
click at [237, 116] on div "Podcast Only" at bounding box center [477, 120] width 61 height 13
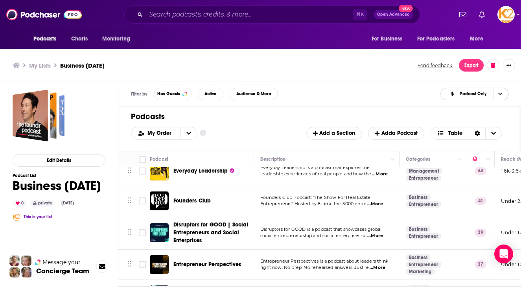
scroll to position [811, 0]
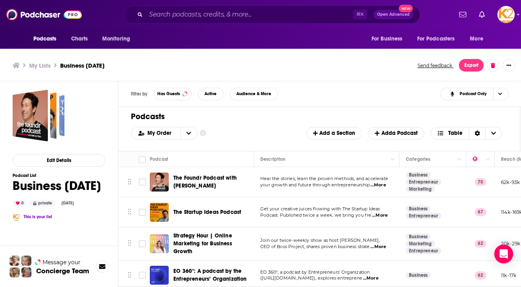
scroll to position [817, 0]
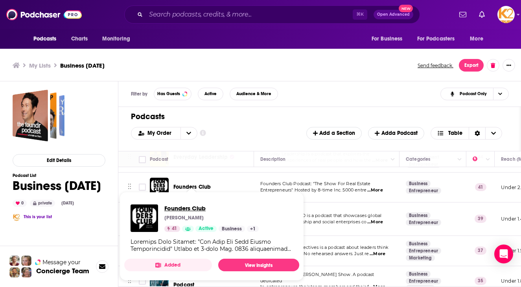
drag, startPoint x: 211, startPoint y: 206, endPoint x: 250, endPoint y: 208, distance: 38.6
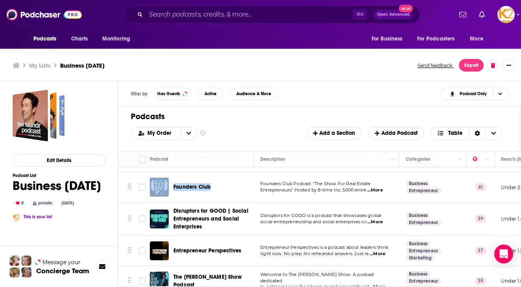
drag, startPoint x: 220, startPoint y: 180, endPoint x: 168, endPoint y: 180, distance: 51.9
click at [168, 180] on div "Founders Club" at bounding box center [202, 187] width 105 height 19
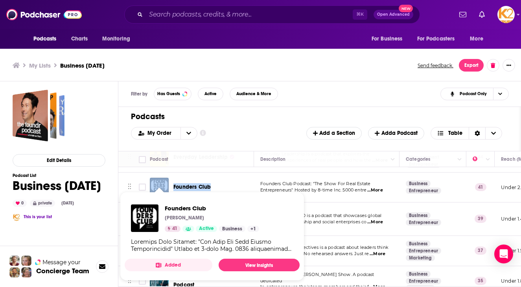
copy div "Founders Club"
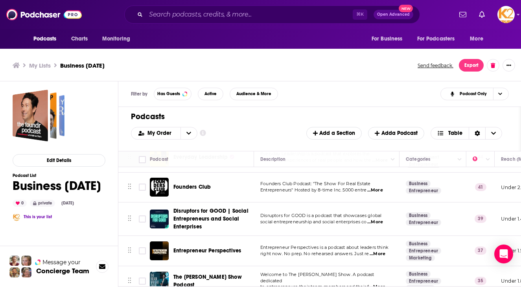
click at [278, 181] on span "Founders Club Podcast: "The Show For Real Estate" at bounding box center [315, 184] width 110 height 6
drag, startPoint x: 271, startPoint y: 181, endPoint x: 289, endPoint y: 181, distance: 18.1
click at [291, 181] on span "Founders Club Podcast: "The Show For Real Estate" at bounding box center [315, 184] width 110 height 6
click at [256, 180] on td "Founders Club Podcast: "The Show For Real Estate Entrepreneurs" Hosted by 8-tim…" at bounding box center [326, 188] width 145 height 30
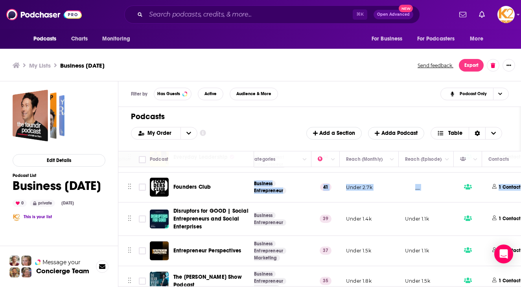
scroll to position [817, 165]
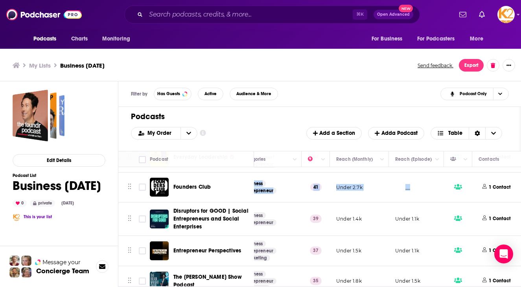
drag, startPoint x: 258, startPoint y: 179, endPoint x: 416, endPoint y: 186, distance: 157.4
click at [416, 186] on tr "Founders Club Founders Club Podcast: "The Show For Real Estate Entrepreneurs" H…" at bounding box center [517, 188] width 1126 height 30
copy tr "Founders Club Podcast: "The Show For Real Estate Entrepreneurs" Hosted by 8-tim…"
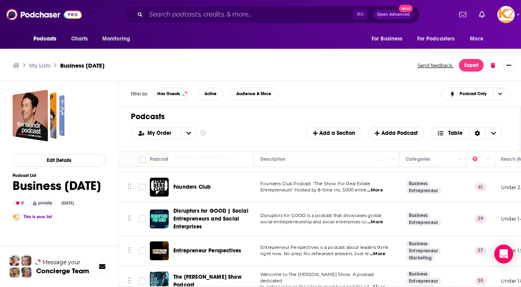
click at [215, 188] on div "Founders Club" at bounding box center [214, 187] width 82 height 19
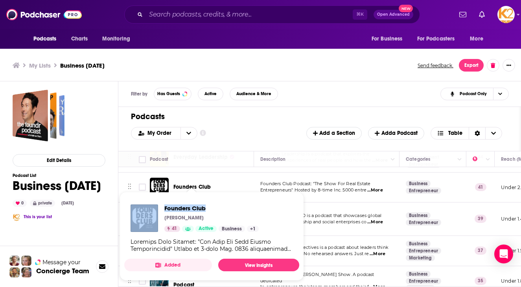
drag, startPoint x: 162, startPoint y: 207, endPoint x: 221, endPoint y: 208, distance: 59.0
click at [221, 208] on div "Founders Club Oliver Graf 41 Active Business + 1" at bounding box center [195, 218] width 128 height 28
copy div "Founders Club"
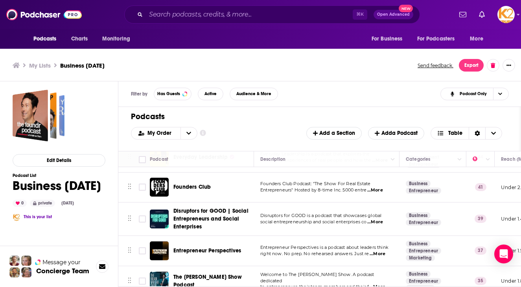
click at [245, 230] on td "Disruptors for GOOD | Social Entrepreneurs and Social Enterprises" at bounding box center [202, 219] width 104 height 33
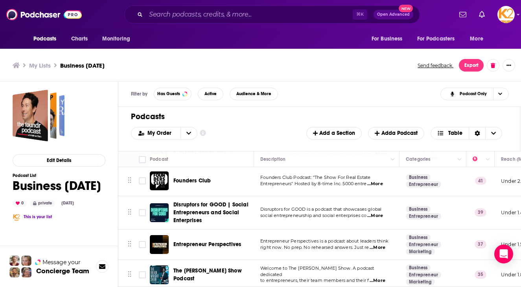
scroll to position [825, 0]
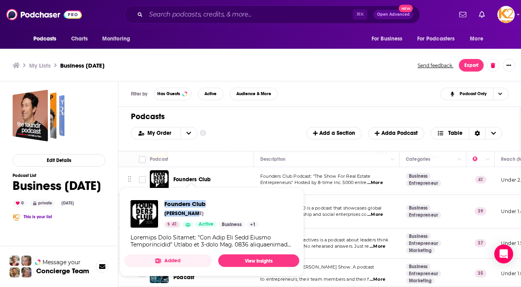
drag, startPoint x: 162, startPoint y: 200, endPoint x: 210, endPoint y: 212, distance: 49.8
click at [210, 212] on div "Founders Club Oliver Graf 41 Active Business + 1" at bounding box center [211, 224] width 175 height 61
copy div "Founders Club Oliver Graf"
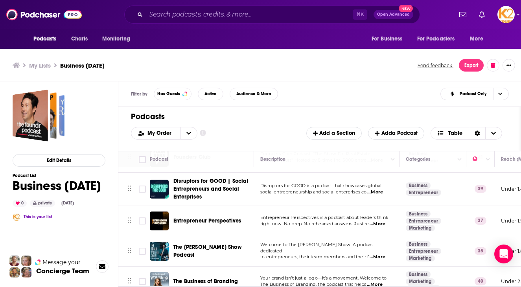
scroll to position [852, 0]
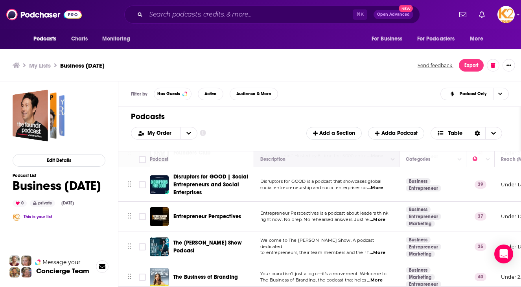
click at [282, 154] on th "Description" at bounding box center [326, 159] width 145 height 16
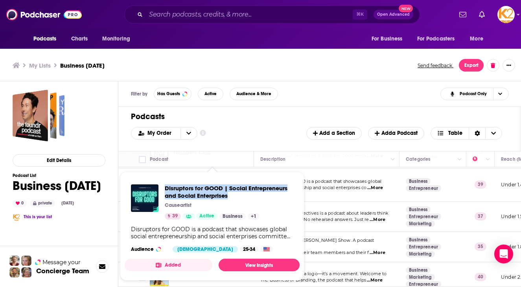
drag, startPoint x: 163, startPoint y: 187, endPoint x: 232, endPoint y: 197, distance: 69.6
click at [232, 197] on div "Disruptors for GOOD | Social Entrepreneurs and Social Enterprises Causeartist 3…" at bounding box center [212, 201] width 162 height 35
copy span "Disruptors for GOOD | Social Entrepreneurs and Social Enterprises"
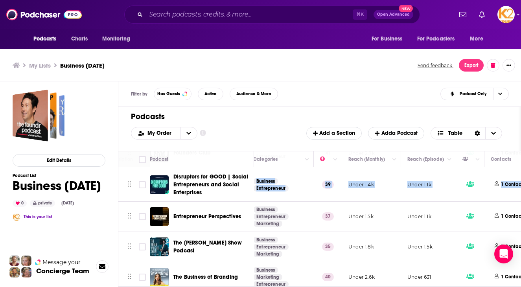
scroll to position [852, 161]
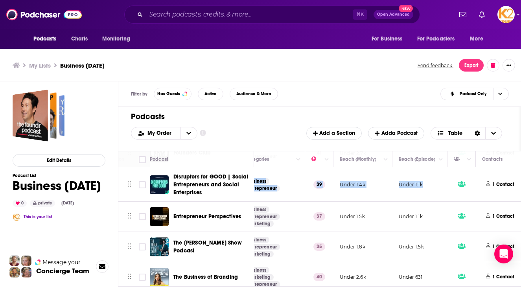
drag, startPoint x: 258, startPoint y: 175, endPoint x: 416, endPoint y: 186, distance: 158.4
click at [416, 186] on tr "Disruptors for GOOD | Social Entrepreneurs and Social Enterprises Disruptors fo…" at bounding box center [520, 184] width 1126 height 33
copy tr "Disruptors for GOOD is a podcast that showcases global social entrepreneurship …"
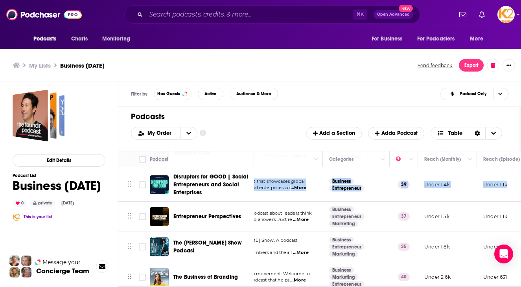
scroll to position [852, 0]
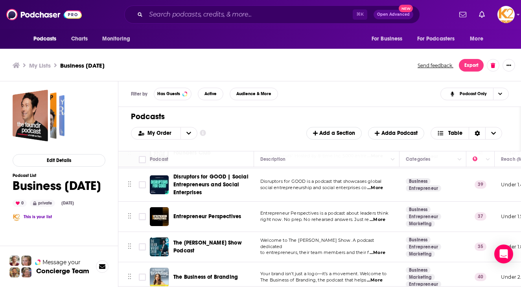
click at [240, 220] on div "Entrepreneur Perspectives" at bounding box center [214, 216] width 82 height 19
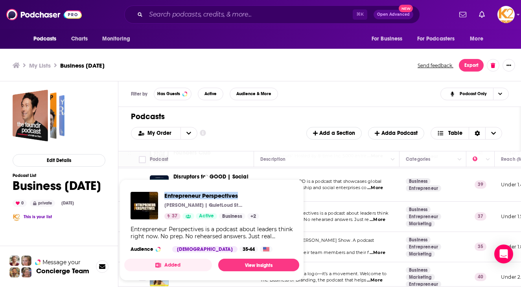
drag, startPoint x: 162, startPoint y: 193, endPoint x: 247, endPoint y: 201, distance: 85.7
click at [247, 201] on div "Entrepreneur Perspectives Eric Kasimov | QuietLoud Studios 37 Active Business +…" at bounding box center [195, 206] width 129 height 28
copy span "Entrepreneur Perspectives"
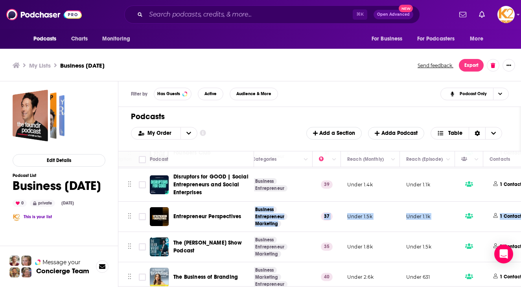
scroll to position [852, 157]
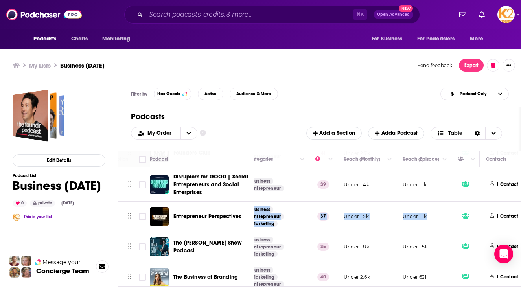
drag, startPoint x: 258, startPoint y: 204, endPoint x: 430, endPoint y: 215, distance: 172.5
click at [430, 215] on tr "Entrepreneur Perspectives Entrepreneur Perspectives is a podcast about leaders …" at bounding box center [524, 217] width 1126 height 30
copy tr "Entrepreneur Perspectives is a podcast about leaders think right now. No prep. …"
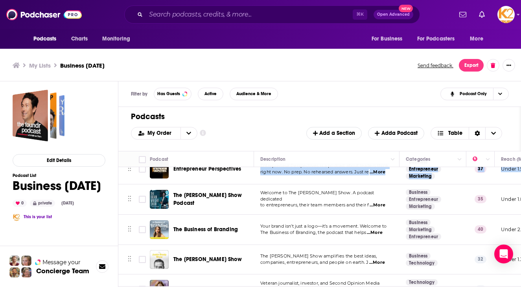
scroll to position [904, 0]
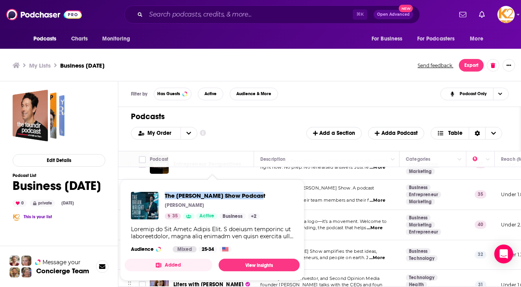
drag, startPoint x: 162, startPoint y: 196, endPoint x: 260, endPoint y: 197, distance: 98.3
click at [260, 197] on div "The Brian Wright Show Podcast Brian Wright 35 Active Business + 2 Audience Mixe…" at bounding box center [212, 222] width 175 height 73
copy span "The [PERSON_NAME] Show Podcast"
drag, startPoint x: 164, startPoint y: 199, endPoint x: 269, endPoint y: 203, distance: 105.1
click at [269, 203] on div "The Brian Wright Show Podcast Brian Wright 35 Active Business + 2 Audience Mixe…" at bounding box center [212, 222] width 175 height 73
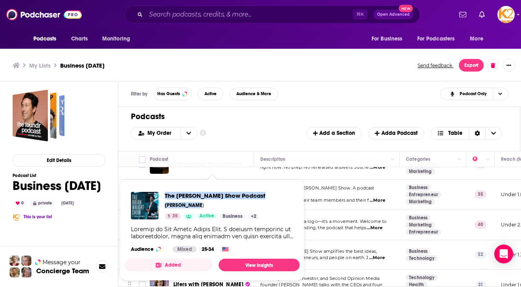
click at [269, 203] on div "The Brian Wright Show Podcast Brian Wright 35 Active Business + 2 Audience Mixe…" at bounding box center [212, 222] width 175 height 73
drag, startPoint x: 276, startPoint y: 200, endPoint x: 162, endPoint y: 194, distance: 114.2
click at [162, 194] on div "The Brian Wright Show Podcast Brian Wright 35 Active Business + 2 Audience Mixe…" at bounding box center [212, 222] width 175 height 73
copy span "The [PERSON_NAME] Show Podcast"
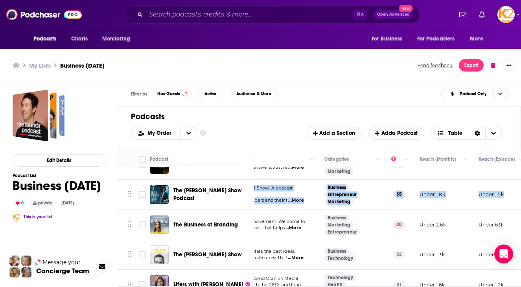
scroll to position [904, 135]
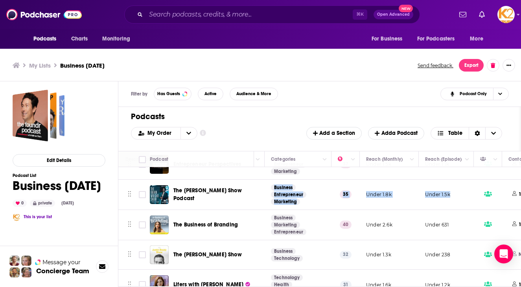
drag, startPoint x: 258, startPoint y: 183, endPoint x: 455, endPoint y: 194, distance: 197.3
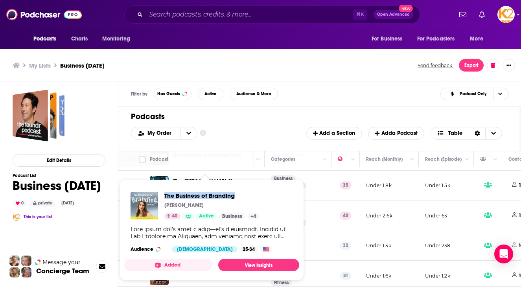
drag, startPoint x: 163, startPoint y: 197, endPoint x: 250, endPoint y: 195, distance: 87.3
click at [250, 195] on div "The Business of Branding Nikki Arensman 40 Active Business + 4" at bounding box center [195, 206] width 129 height 28
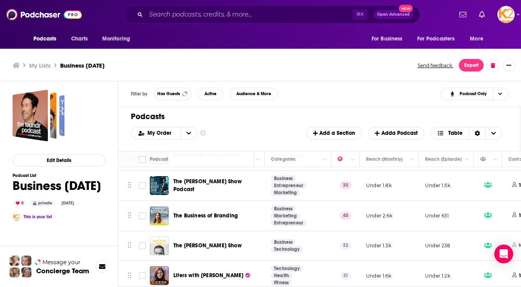
click at [258, 207] on td "Your brand isn’t just a logo—it’s a movement. Welcome to The Business of Brandi…" at bounding box center [191, 216] width 145 height 30
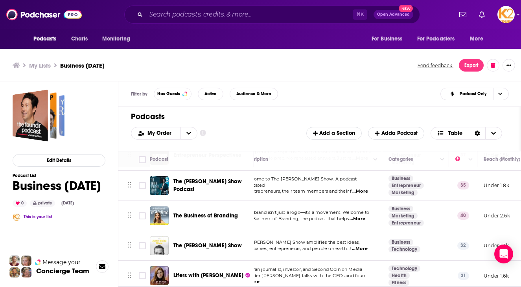
scroll to position [913, 0]
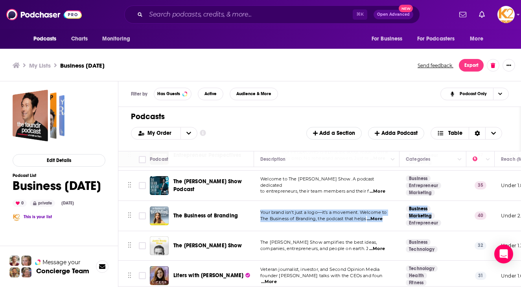
drag, startPoint x: 256, startPoint y: 206, endPoint x: 400, endPoint y: 216, distance: 144.7
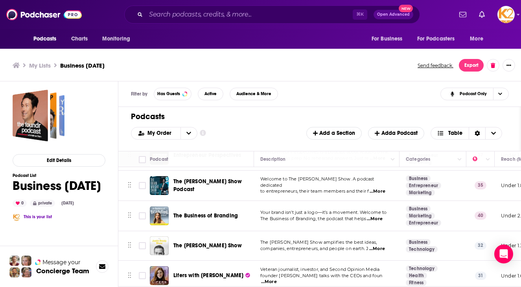
drag, startPoint x: 263, startPoint y: 222, endPoint x: 262, endPoint y: 217, distance: 5.2
click at [263, 222] on td "Your brand isn’t just a logo—it’s a movement. Welcome to The Business of Brandi…" at bounding box center [326, 216] width 145 height 30
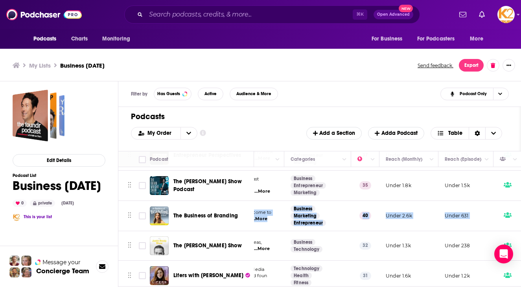
scroll to position [913, 132]
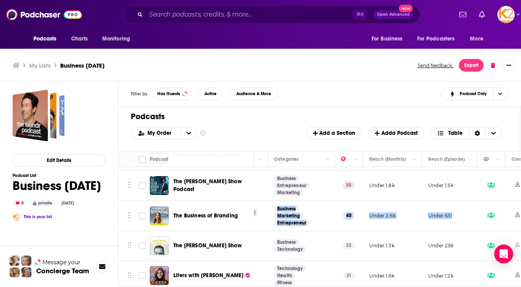
drag, startPoint x: 259, startPoint y: 207, endPoint x: 457, endPoint y: 211, distance: 197.4
click at [322, 208] on td "Business Marketing Entrepreneur" at bounding box center [301, 216] width 67 height 30
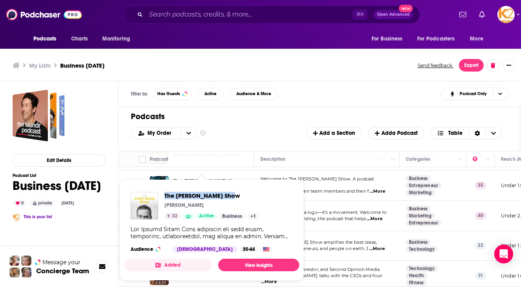
drag, startPoint x: 161, startPoint y: 193, endPoint x: 266, endPoint y: 197, distance: 105.1
click at [266, 197] on div "The Justin Brady Show Justin Brady 32 Active Business + 1 Audience Male 35-44" at bounding box center [211, 222] width 175 height 73
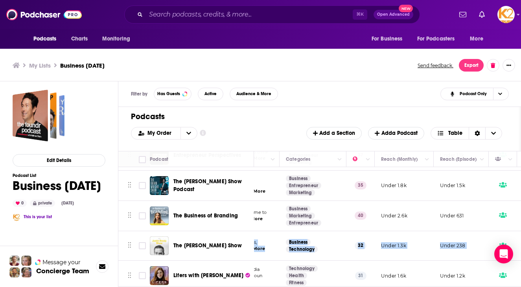
scroll to position [913, 149]
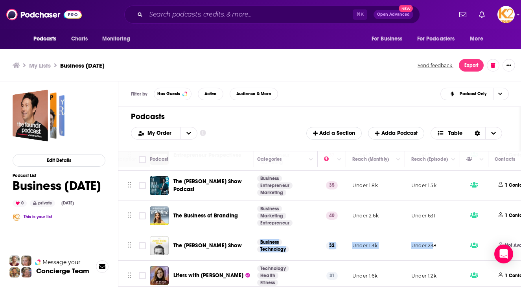
drag, startPoint x: 258, startPoint y: 234, endPoint x: 434, endPoint y: 240, distance: 176.3
click at [434, 242] on p "Under 238" at bounding box center [424, 245] width 26 height 7
drag, startPoint x: 452, startPoint y: 240, endPoint x: 214, endPoint y: 237, distance: 238.3
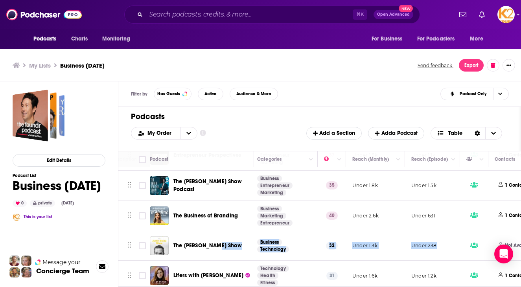
click at [324, 240] on td "32" at bounding box center [332, 246] width 28 height 30
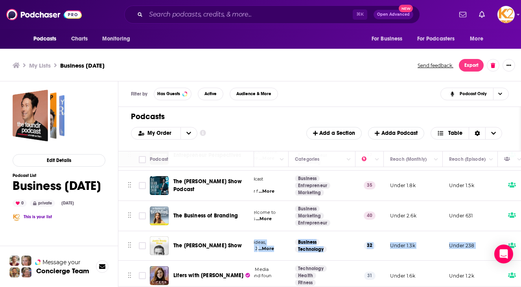
scroll to position [913, 141]
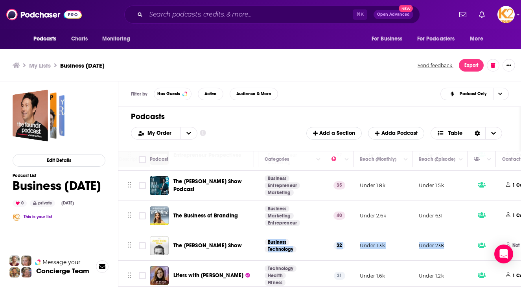
drag, startPoint x: 259, startPoint y: 237, endPoint x: 449, endPoint y: 245, distance: 190.1
click at [256, 239] on td "The Justin Brady Show amplifies the best ideas, companies, entrepreneurs, and p…" at bounding box center [185, 246] width 145 height 30
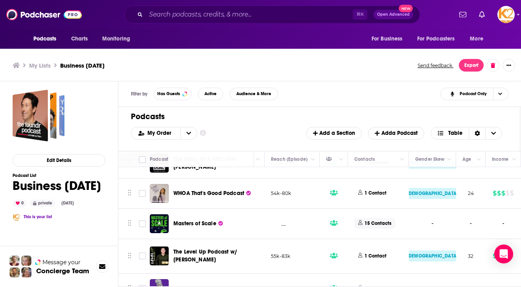
scroll to position [504, 296]
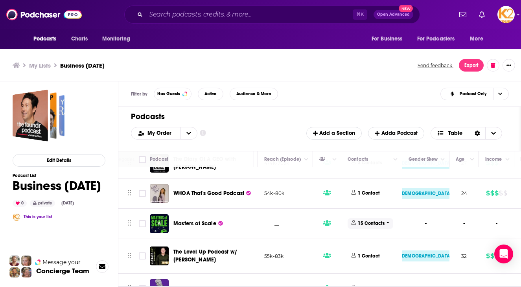
click at [369, 223] on p "15 Contacts" at bounding box center [371, 223] width 27 height 7
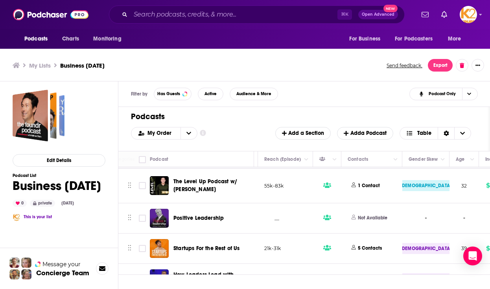
scroll to position [799, 296]
click at [363, 185] on p "1 Contact" at bounding box center [369, 185] width 22 height 7
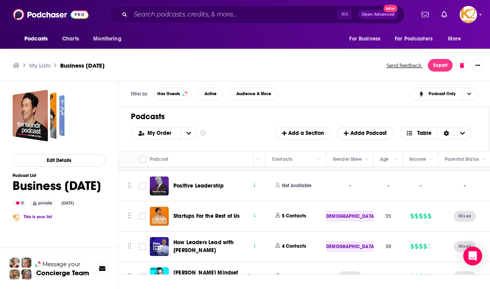
scroll to position [926, 371]
click at [288, 213] on p "5 Contacts" at bounding box center [294, 216] width 24 height 7
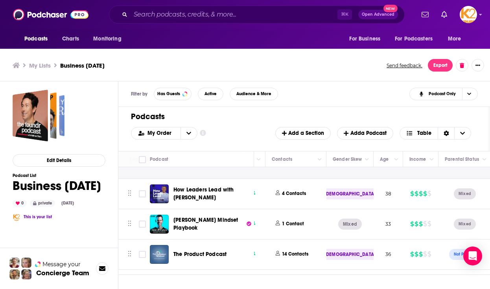
scroll to position [1192, 371]
click at [288, 192] on p "4 Contacts" at bounding box center [295, 193] width 24 height 7
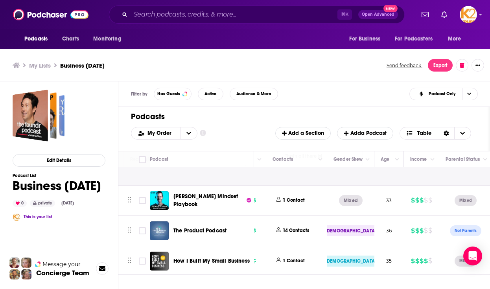
scroll to position [1402, 371]
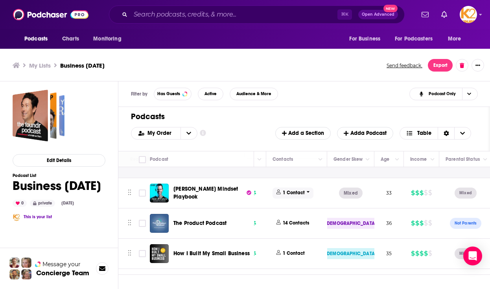
click at [288, 190] on p "1 Contact" at bounding box center [294, 193] width 22 height 7
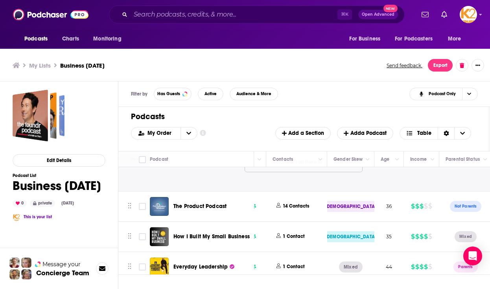
scroll to position [1520, 371]
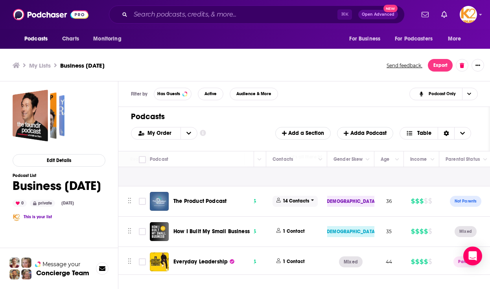
click at [299, 200] on p "14 Contacts" at bounding box center [296, 201] width 26 height 7
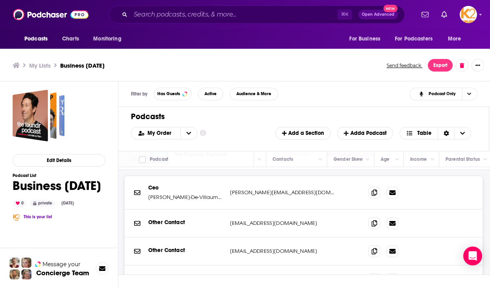
scroll to position [1553, 371]
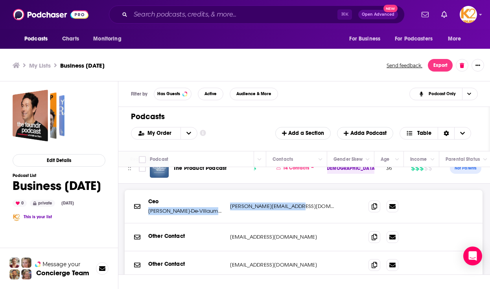
drag, startPoint x: 147, startPoint y: 210, endPoint x: 226, endPoint y: 213, distance: 78.3
click at [228, 213] on div "Ceo Carlos Gonzalez-De-Villaumbrosia carlos@productschool.com carlos@productsch…" at bounding box center [304, 206] width 358 height 33
click at [186, 215] on div "Ceo Carlos Gonzalez-De-Villaumbrosia carlos@productschool.com carlos@productsch…" at bounding box center [304, 206] width 358 height 33
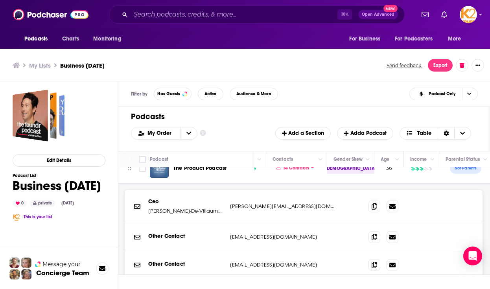
click at [176, 211] on p "Carlos Gonzalez-De-Villaumbrosia" at bounding box center [185, 211] width 75 height 8
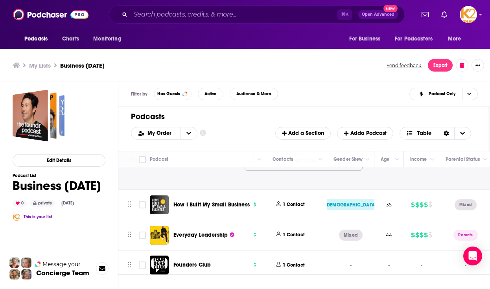
scroll to position [1762, 371]
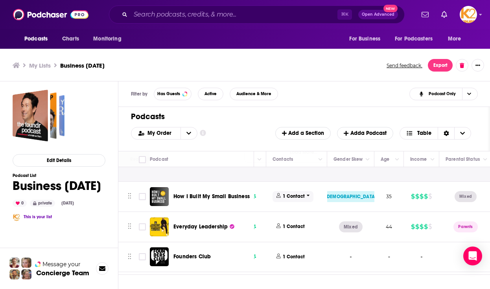
click at [295, 197] on p "1 Contact" at bounding box center [294, 196] width 22 height 7
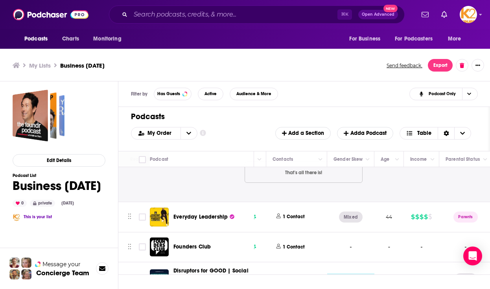
scroll to position [1891, 371]
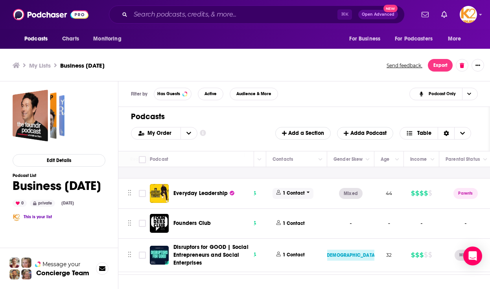
click at [301, 193] on p "1 Contact" at bounding box center [294, 193] width 22 height 7
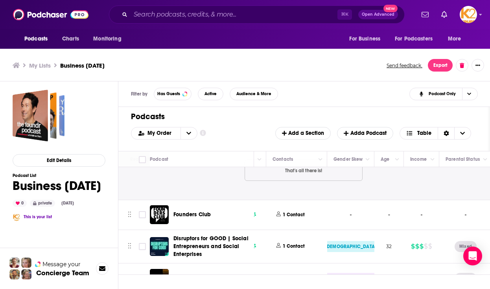
scroll to position [1997, 371]
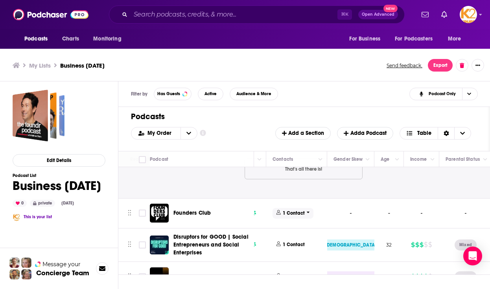
click at [298, 215] on p "1 Contact" at bounding box center [294, 213] width 22 height 7
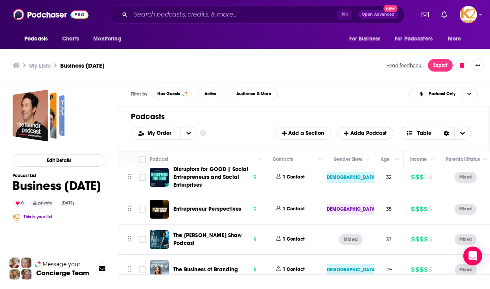
scroll to position [2165, 371]
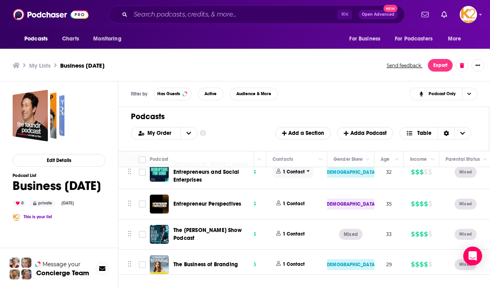
click at [287, 174] on p "1 Contact" at bounding box center [294, 172] width 22 height 7
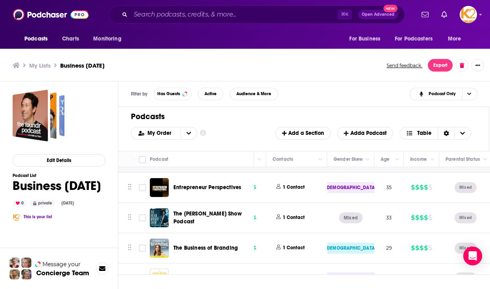
scroll to position [2277, 371]
click at [293, 190] on p "1 Contact" at bounding box center [294, 187] width 22 height 7
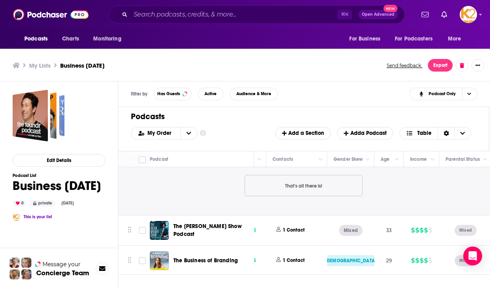
scroll to position [2422, 371]
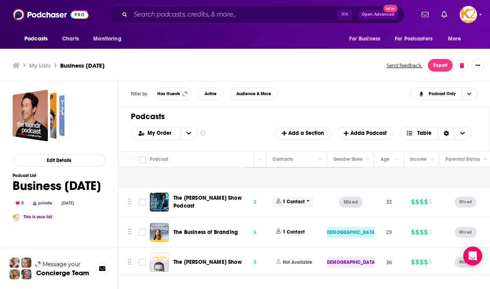
click at [296, 205] on p "1 Contact" at bounding box center [294, 202] width 22 height 7
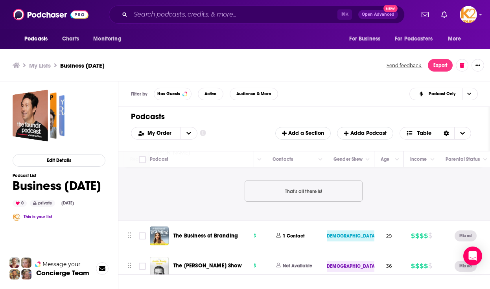
scroll to position [2524, 371]
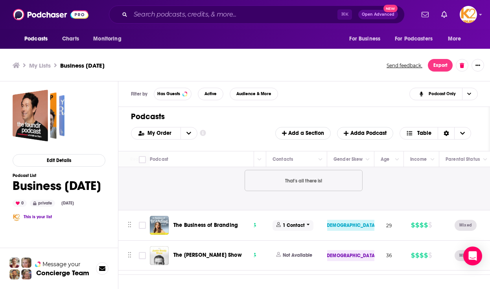
click at [289, 229] on p "1 Contact" at bounding box center [294, 225] width 22 height 7
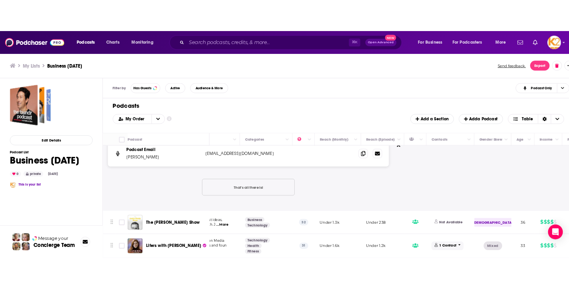
scroll to position [2616, 0]
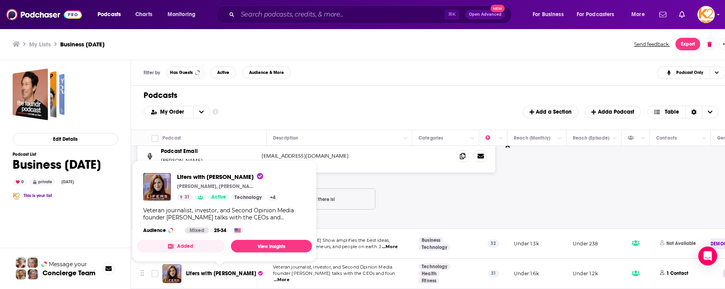
drag, startPoint x: 173, startPoint y: 174, endPoint x: 249, endPoint y: 175, distance: 75.5
click at [249, 175] on div "Lifers with Christina Farr Christina Farr, Luba Greenwood, Ash Zenooz 31 Active…" at bounding box center [210, 187] width 135 height 28
drag, startPoint x: 183, startPoint y: 275, endPoint x: 228, endPoint y: 273, distance: 45.3
click at [228, 273] on div "Lifers with [PERSON_NAME]" at bounding box center [214, 273] width 105 height 19
drag, startPoint x: 174, startPoint y: 174, endPoint x: 249, endPoint y: 176, distance: 75.1
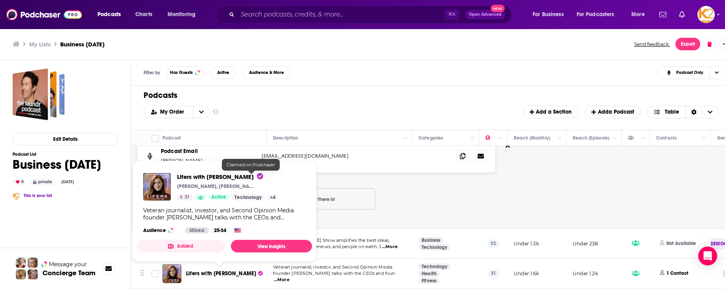
click at [249, 176] on div "Lifers with Christina Farr Christina Farr, Luba Greenwood, Ash Zenooz 31 Active…" at bounding box center [210, 187] width 135 height 28
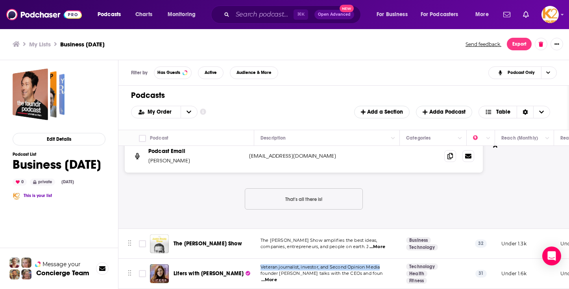
drag, startPoint x: 256, startPoint y: 263, endPoint x: 388, endPoint y: 273, distance: 132.5
click at [388, 273] on td "Veteran journalist, investor, and Second Opinion Media founder Chrissy Farr tal…" at bounding box center [326, 274] width 145 height 30
click at [391, 266] on td "Veteran journalist, investor, and Second Opinion Media founder Chrissy Farr tal…" at bounding box center [326, 274] width 145 height 30
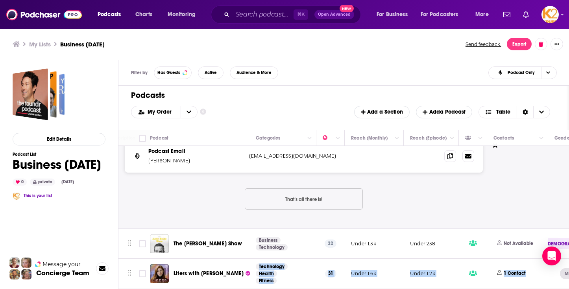
scroll to position [2616, 156]
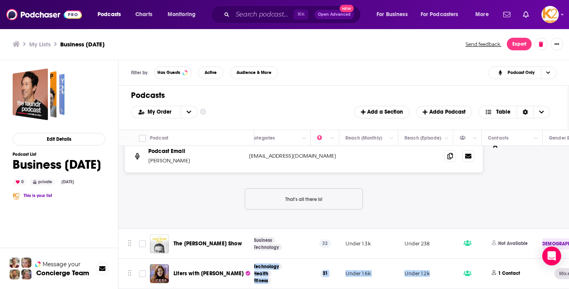
drag, startPoint x: 259, startPoint y: 267, endPoint x: 438, endPoint y: 271, distance: 179.0
click at [438, 271] on tr "Lifers with Christina Farr Veteran journalist, investor, and Second Opinion Med…" at bounding box center [526, 274] width 1126 height 30
click at [504, 274] on p "1 Contact" at bounding box center [509, 273] width 22 height 7
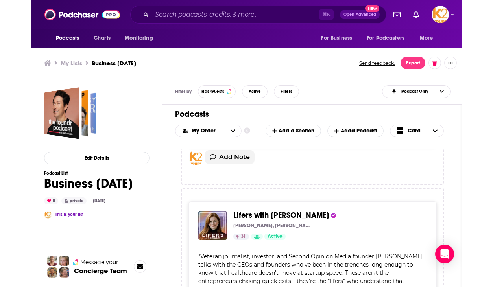
scroll to position [6800, 0]
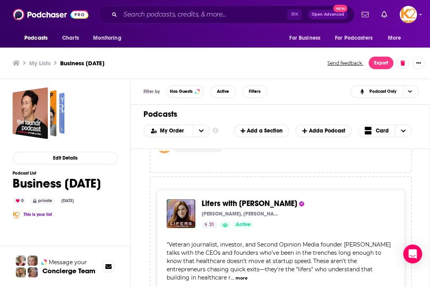
click at [271, 241] on span "Veteran journalist, investor, and Second Opinion Media founder [PERSON_NAME] ta…" at bounding box center [279, 261] width 224 height 40
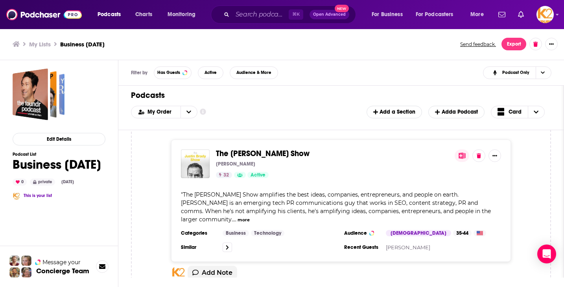
scroll to position [5645, 0]
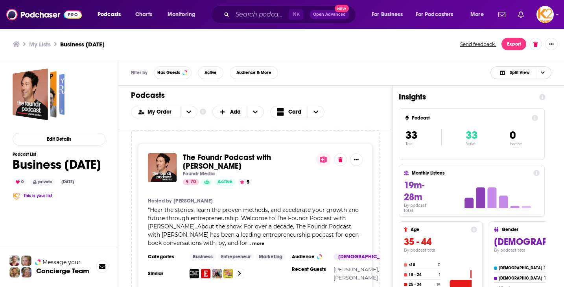
click at [526, 71] on span "Split View" at bounding box center [520, 72] width 20 height 4
click at [516, 99] on span "Podcast Only" at bounding box center [525, 99] width 39 height 4
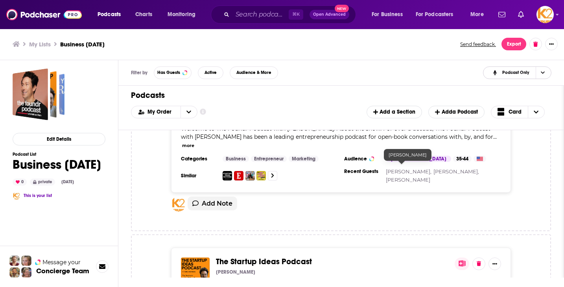
scroll to position [86, 0]
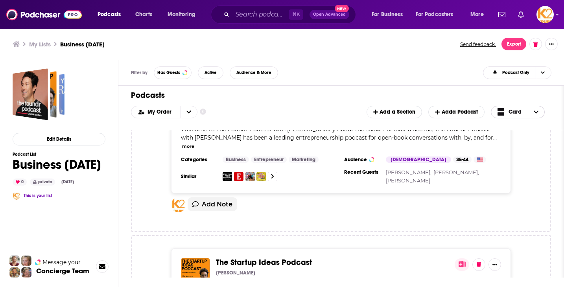
click at [502, 114] on icon "Choose View" at bounding box center [500, 114] width 7 height 4
click at [502, 136] on icon "Choose View" at bounding box center [500, 138] width 6 height 4
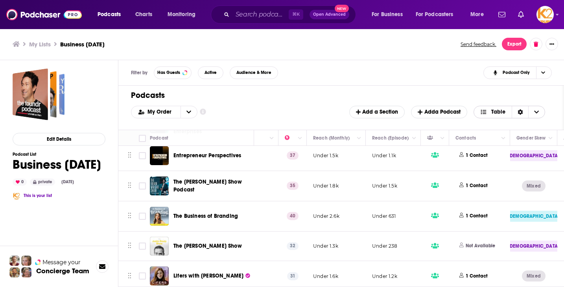
scroll to position [891, 200]
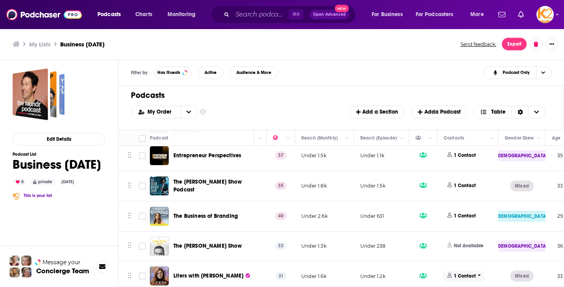
click at [469, 273] on p "1 Contact" at bounding box center [465, 276] width 22 height 7
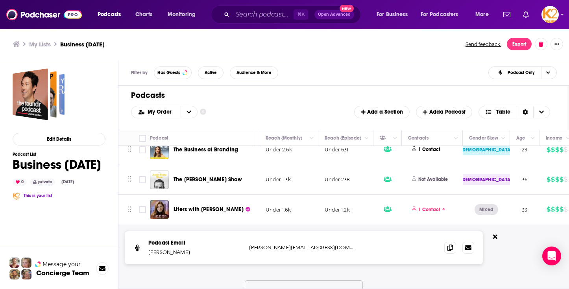
scroll to position [958, 235]
